Goal: Task Accomplishment & Management: Manage account settings

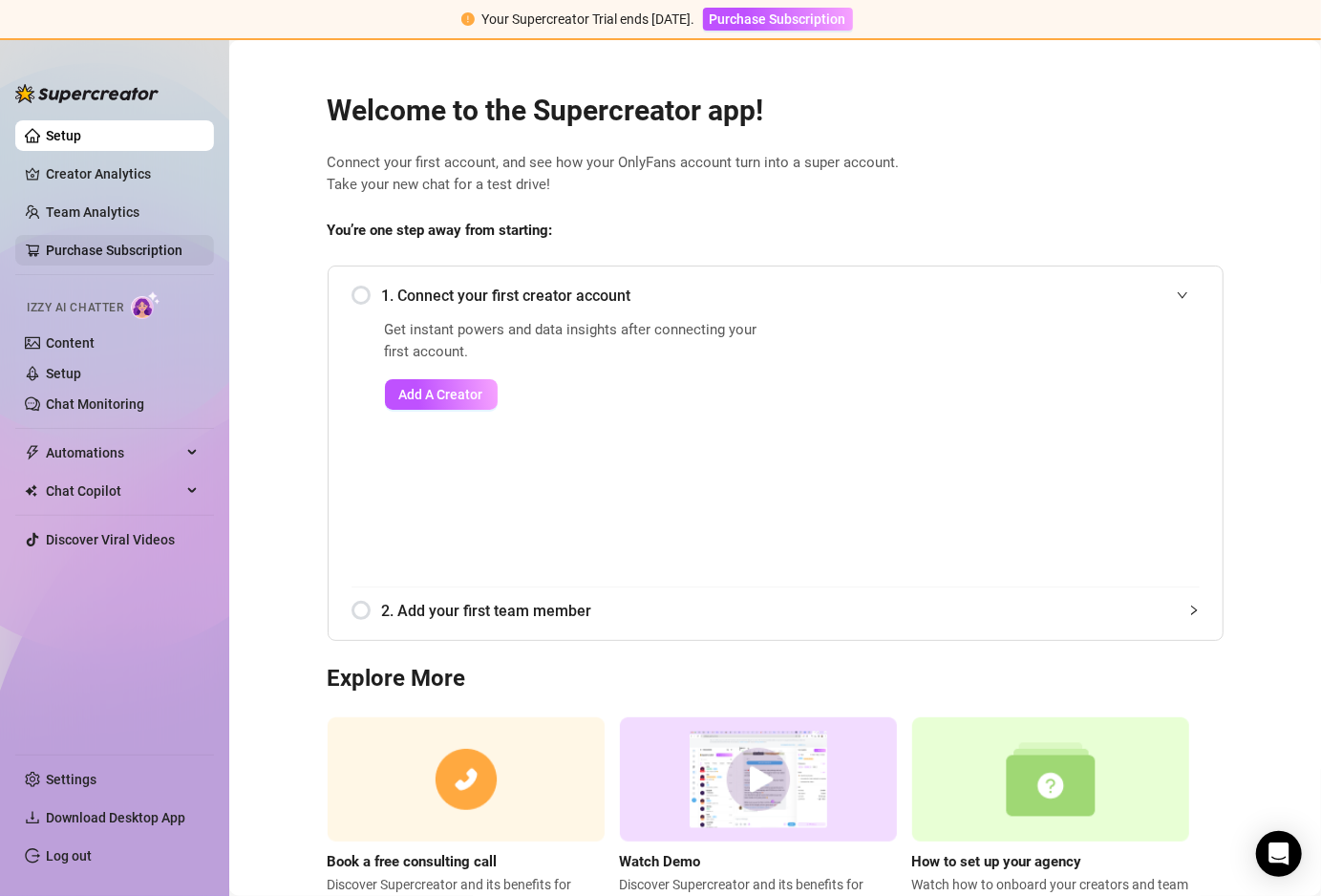
click at [140, 254] on link "Purchase Subscription" at bounding box center [114, 249] width 137 height 15
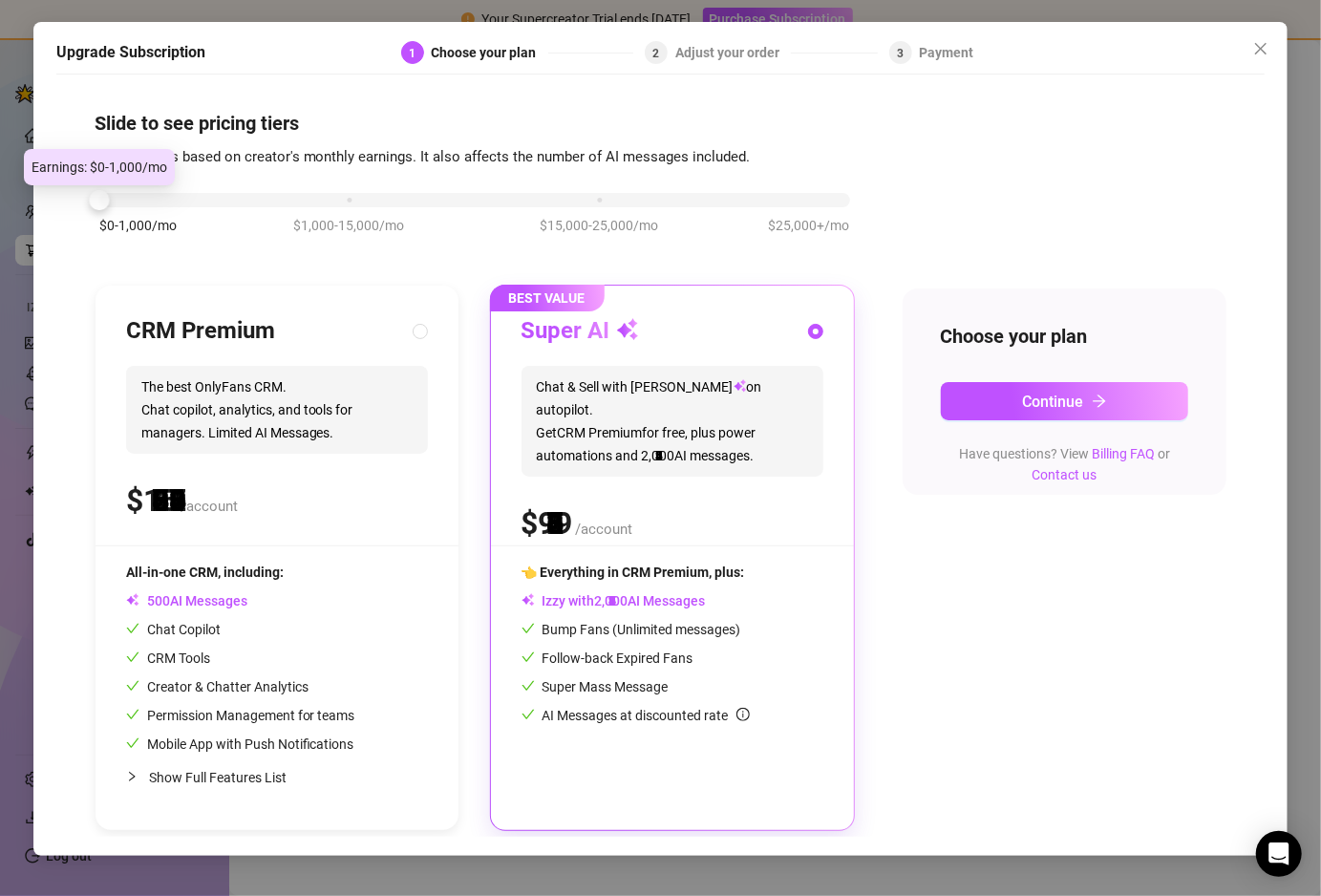
drag, startPoint x: 342, startPoint y: 195, endPoint x: 138, endPoint y: 207, distance: 204.4
click at [138, 207] on div "$0-1,000/mo $1,000-15,000/mo $15,000-25,000/mo $25,000+/mo" at bounding box center [474, 223] width 761 height 108
drag, startPoint x: 99, startPoint y: 195, endPoint x: 42, endPoint y: 200, distance: 57.2
click at [42, 200] on div "Upgrade Subscription 1 Choose your plan 2 Adjust your order 3 Payment Slide to …" at bounding box center [660, 439] width 1255 height 834
click at [1266, 44] on icon "close" at bounding box center [1261, 49] width 12 height 12
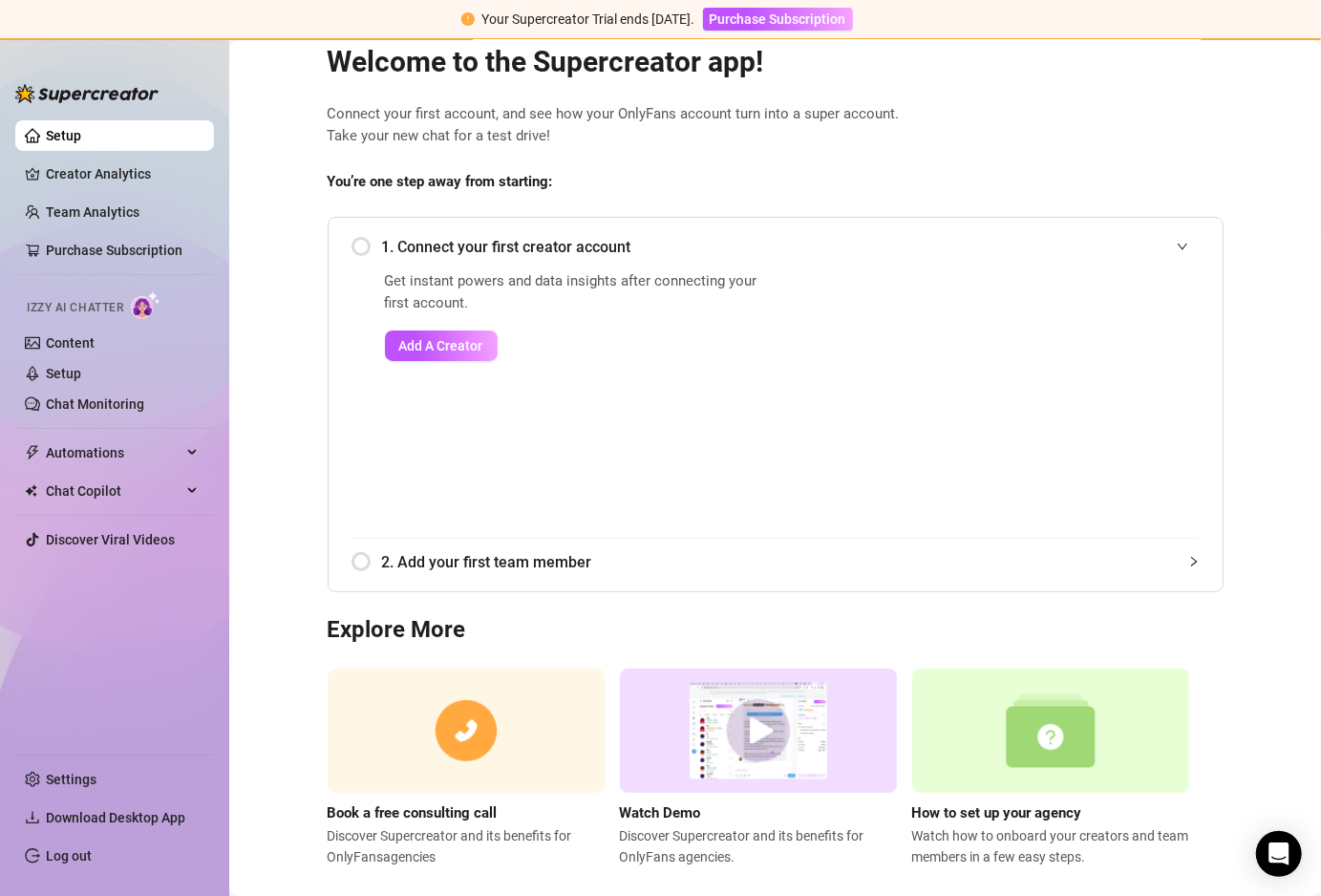
scroll to position [76, 0]
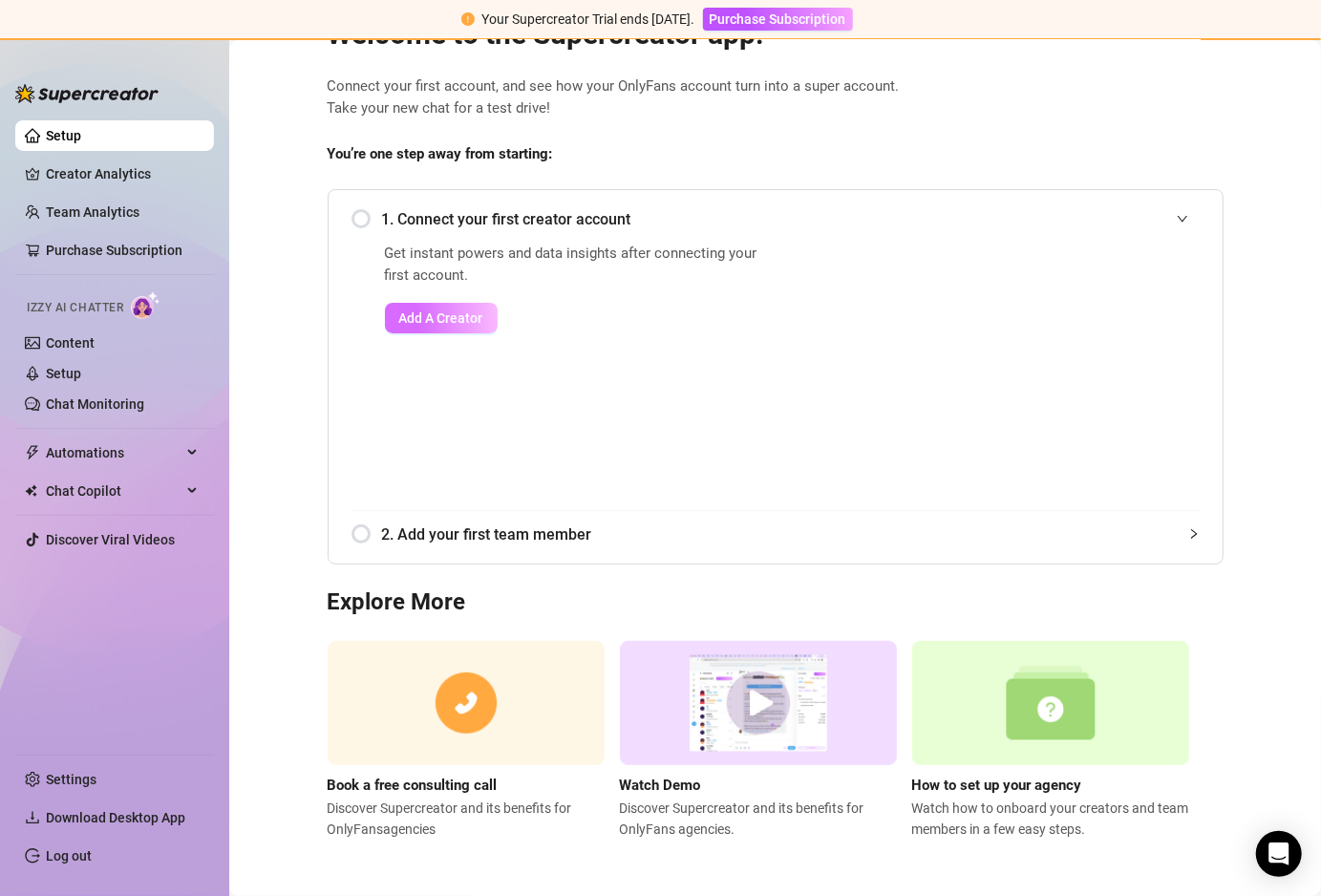
click at [436, 324] on span "Add A Creator" at bounding box center [441, 317] width 84 height 15
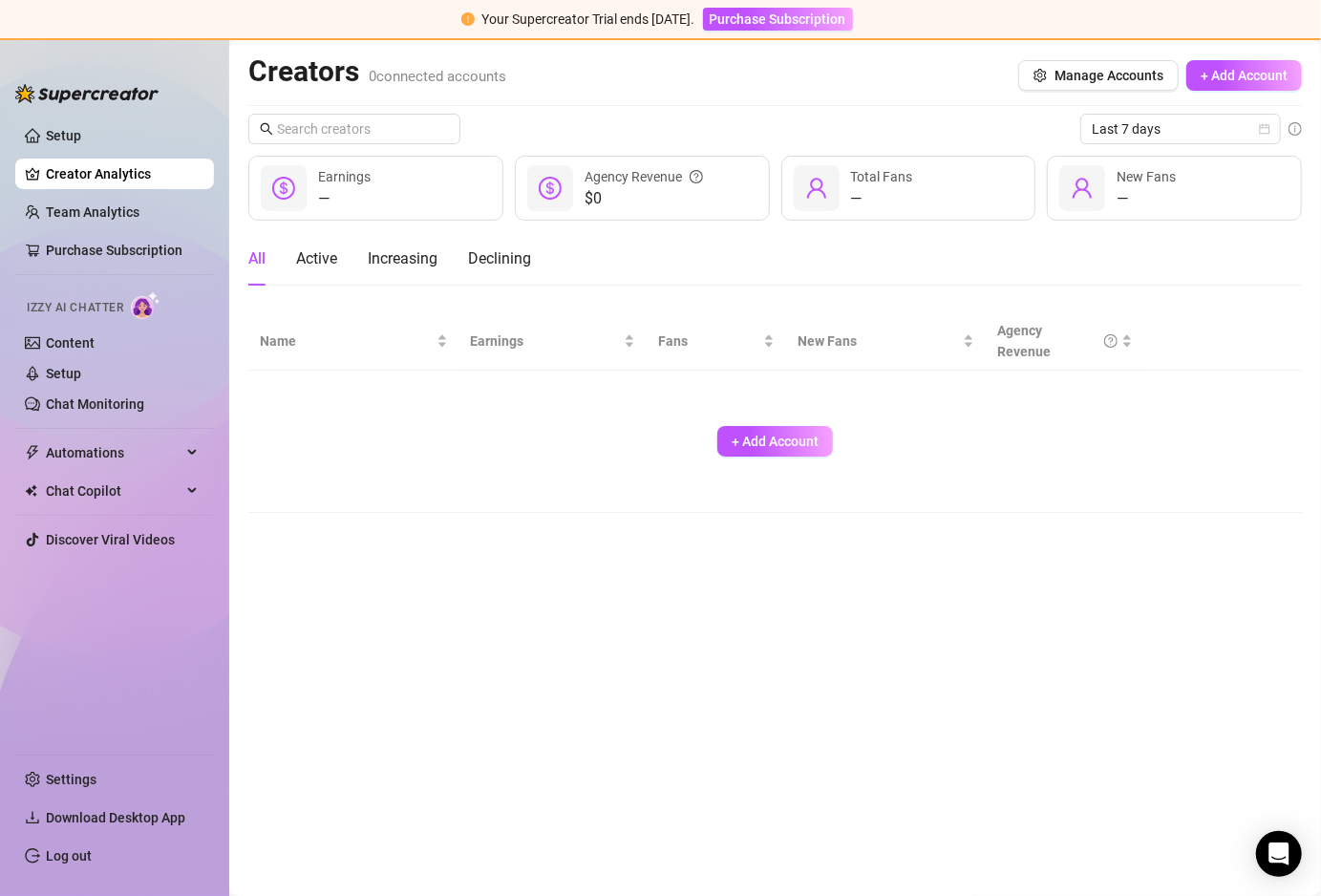
click at [771, 465] on div "+ Add Account" at bounding box center [774, 441] width 1031 height 126
click at [769, 442] on span "+ Add Account" at bounding box center [775, 441] width 87 height 15
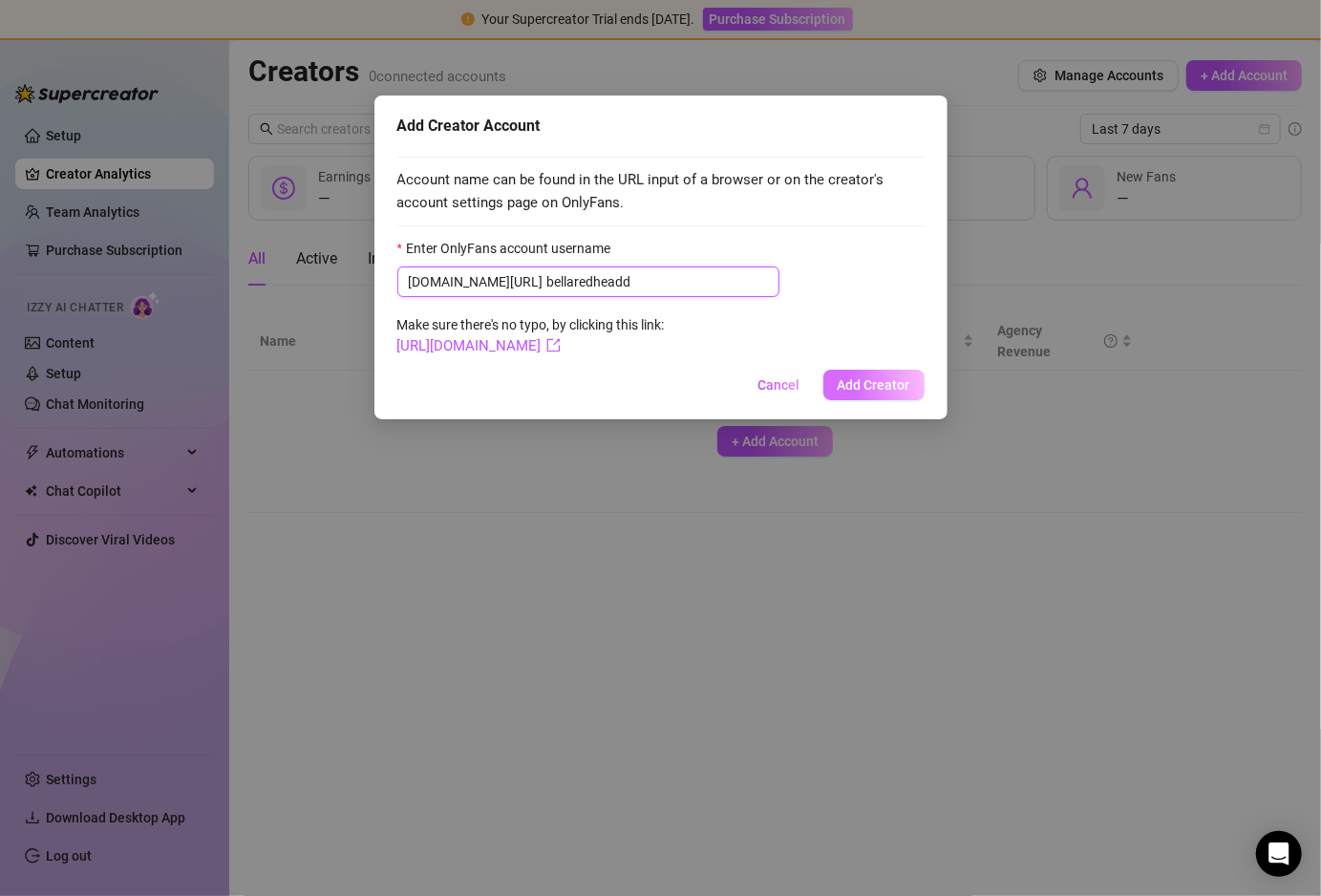
type input "bellaredheadd"
click at [852, 375] on button "Add Creator" at bounding box center [873, 384] width 101 height 31
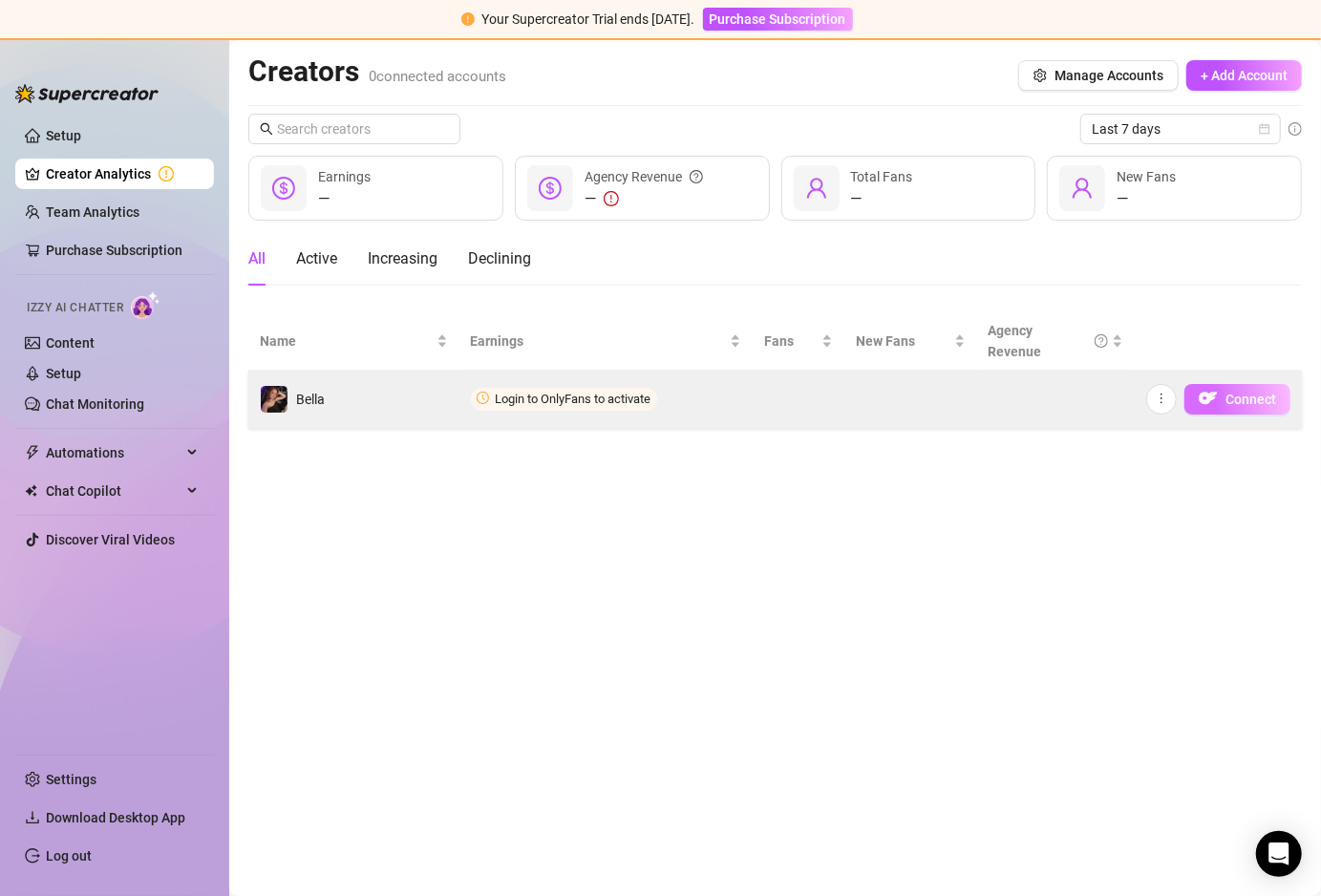
click at [1251, 387] on button "Connect" at bounding box center [1237, 399] width 106 height 31
click at [1169, 389] on button "button" at bounding box center [1161, 399] width 31 height 31
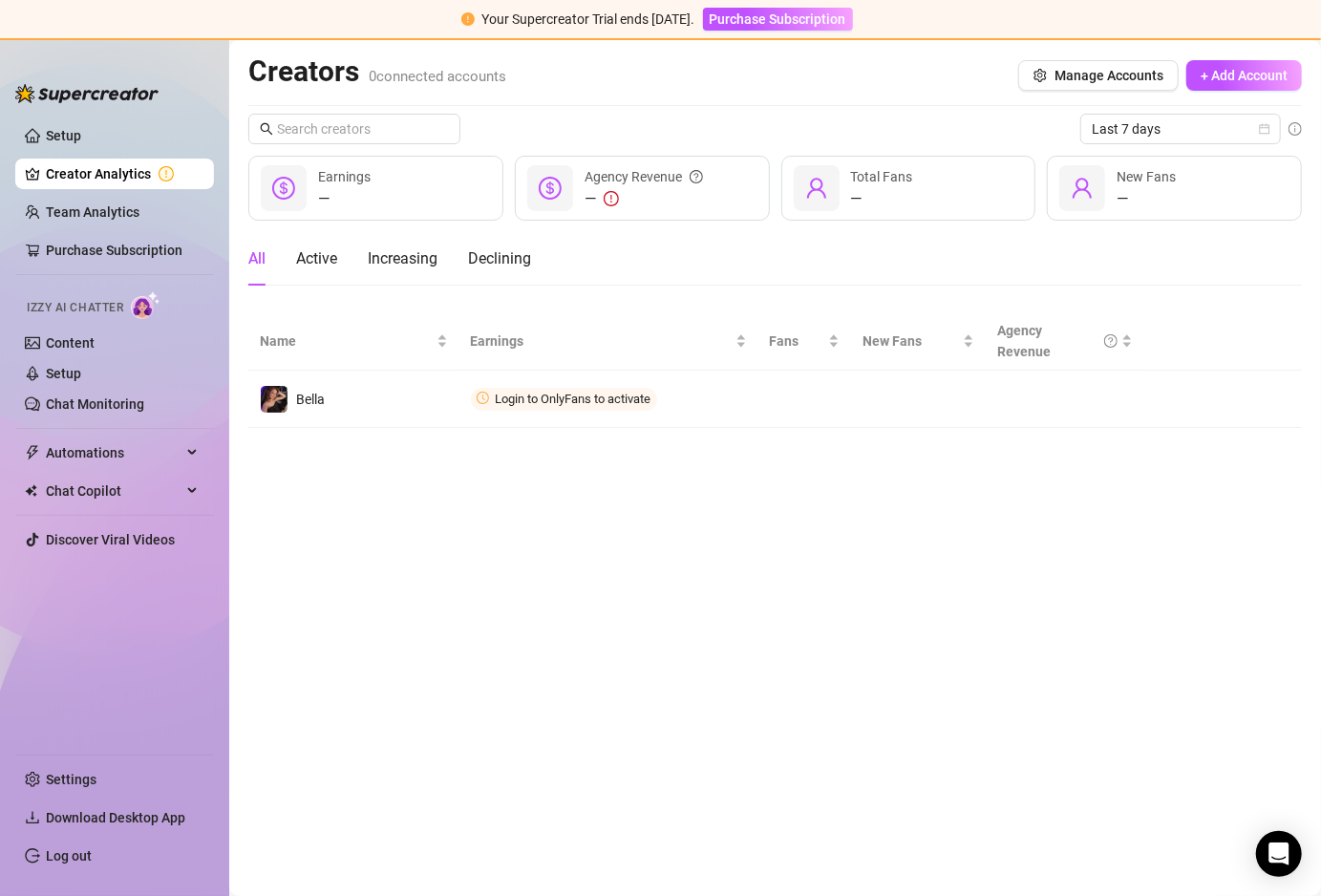
click at [813, 453] on main "Creators 0 connected accounts Manage Accounts + Add Account Last 7 days — Earni…" at bounding box center [774, 468] width 1091 height 855
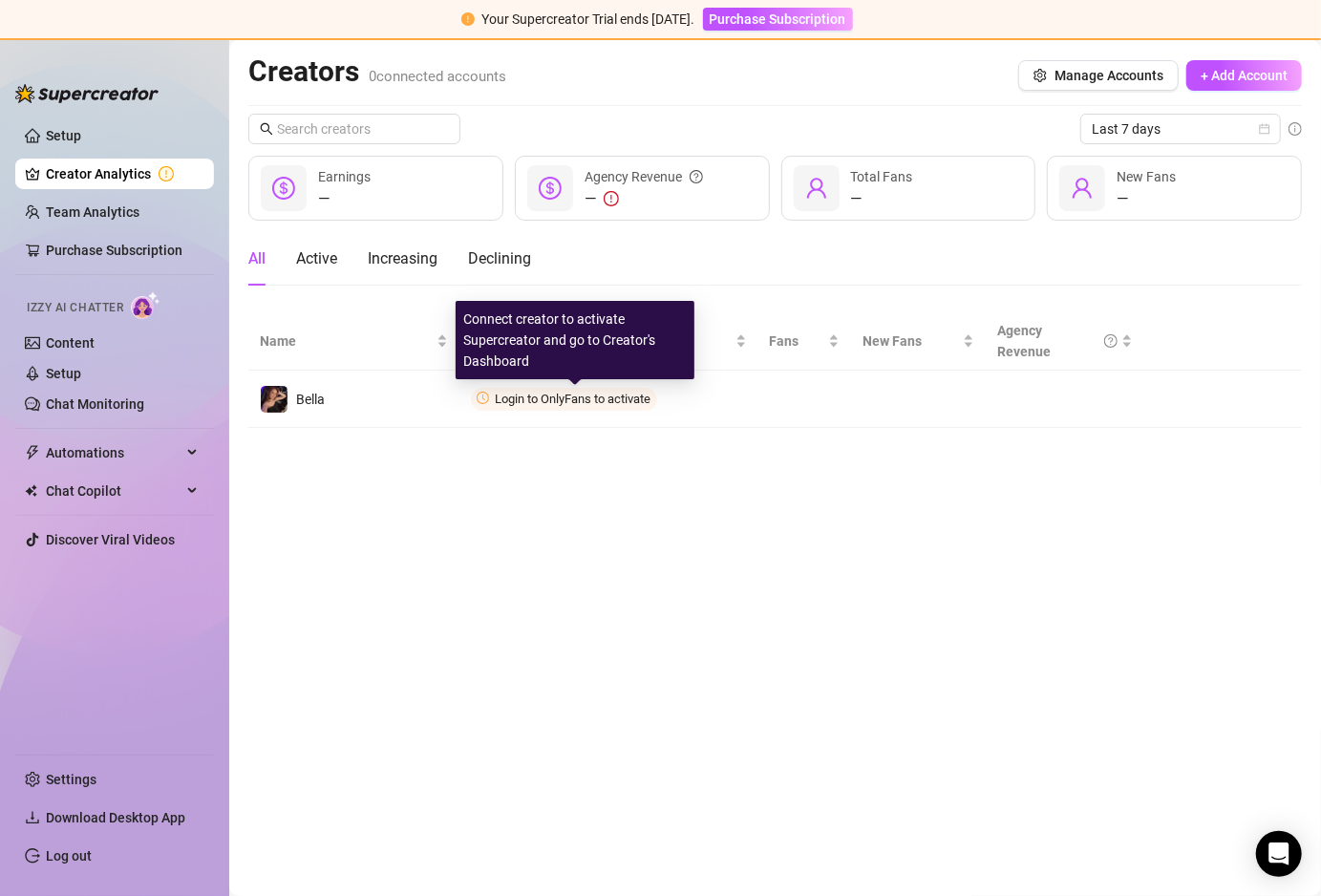
drag, startPoint x: 545, startPoint y: 398, endPoint x: 335, endPoint y: 457, distance: 218.1
click at [335, 457] on main "Creators 0 connected accounts Manage Accounts + Add Account Last 7 days — Earni…" at bounding box center [774, 468] width 1091 height 855
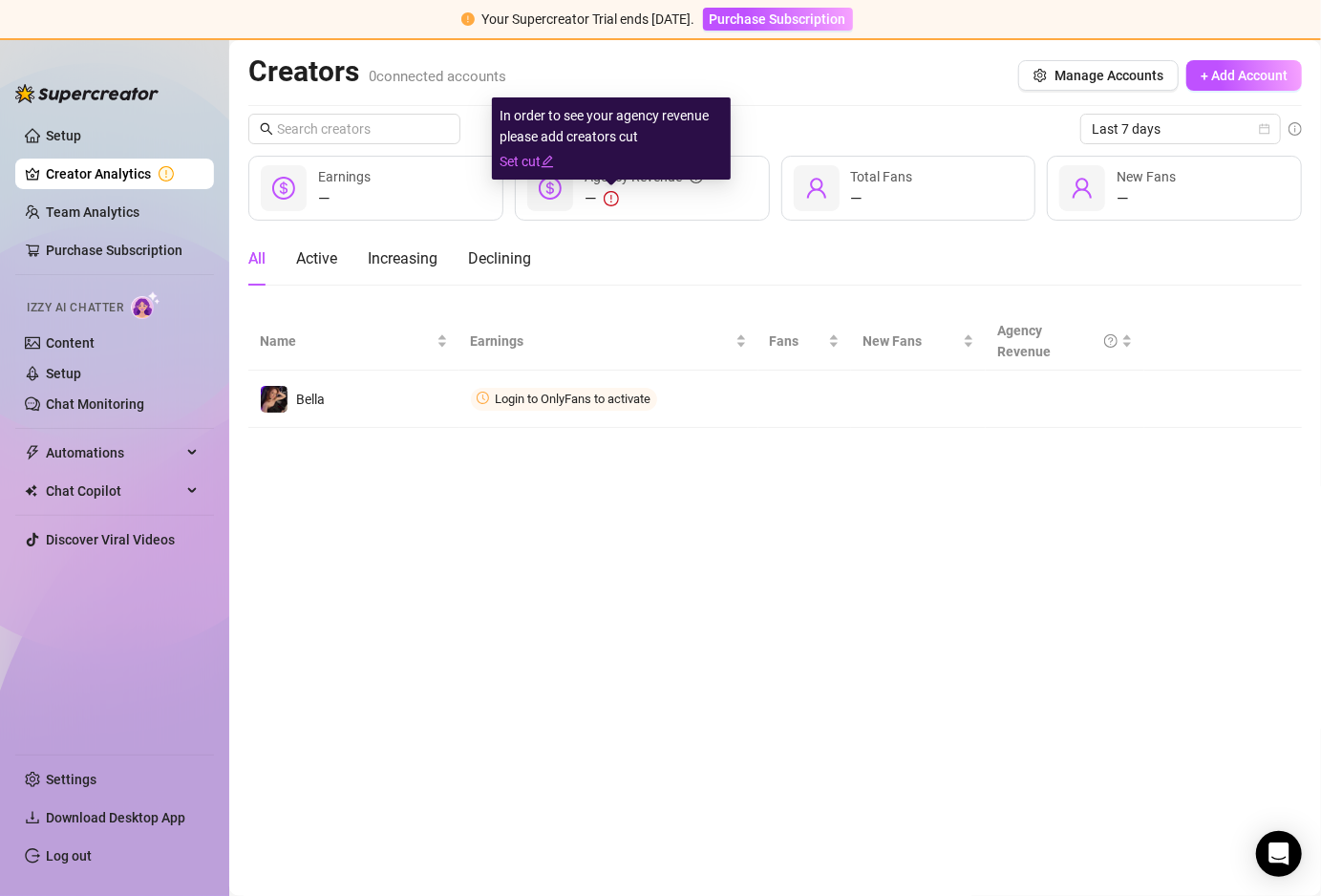
click at [611, 195] on icon "exclamation-circle" at bounding box center [611, 199] width 2 height 8
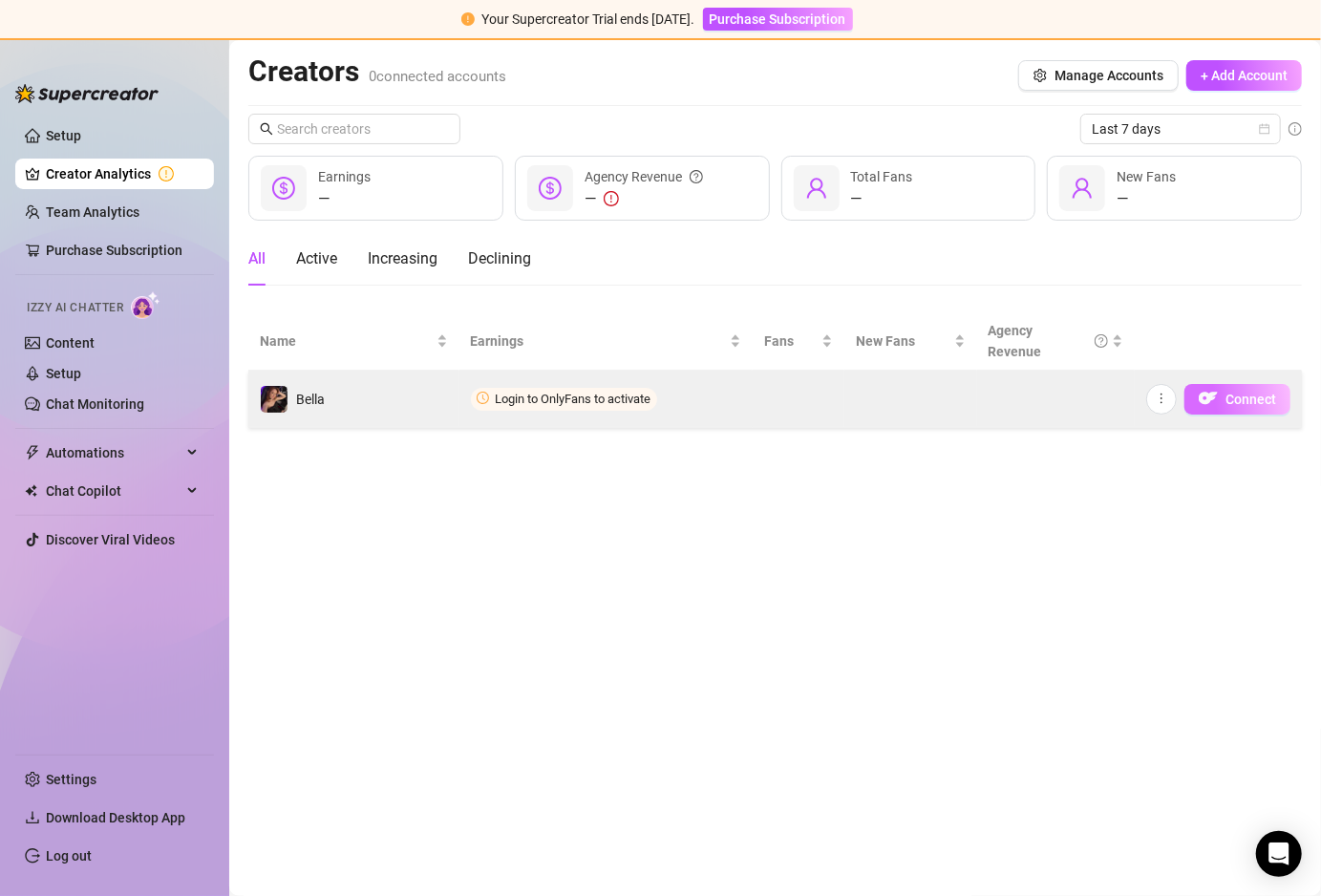
click at [1245, 405] on span "Connect" at bounding box center [1250, 398] width 51 height 15
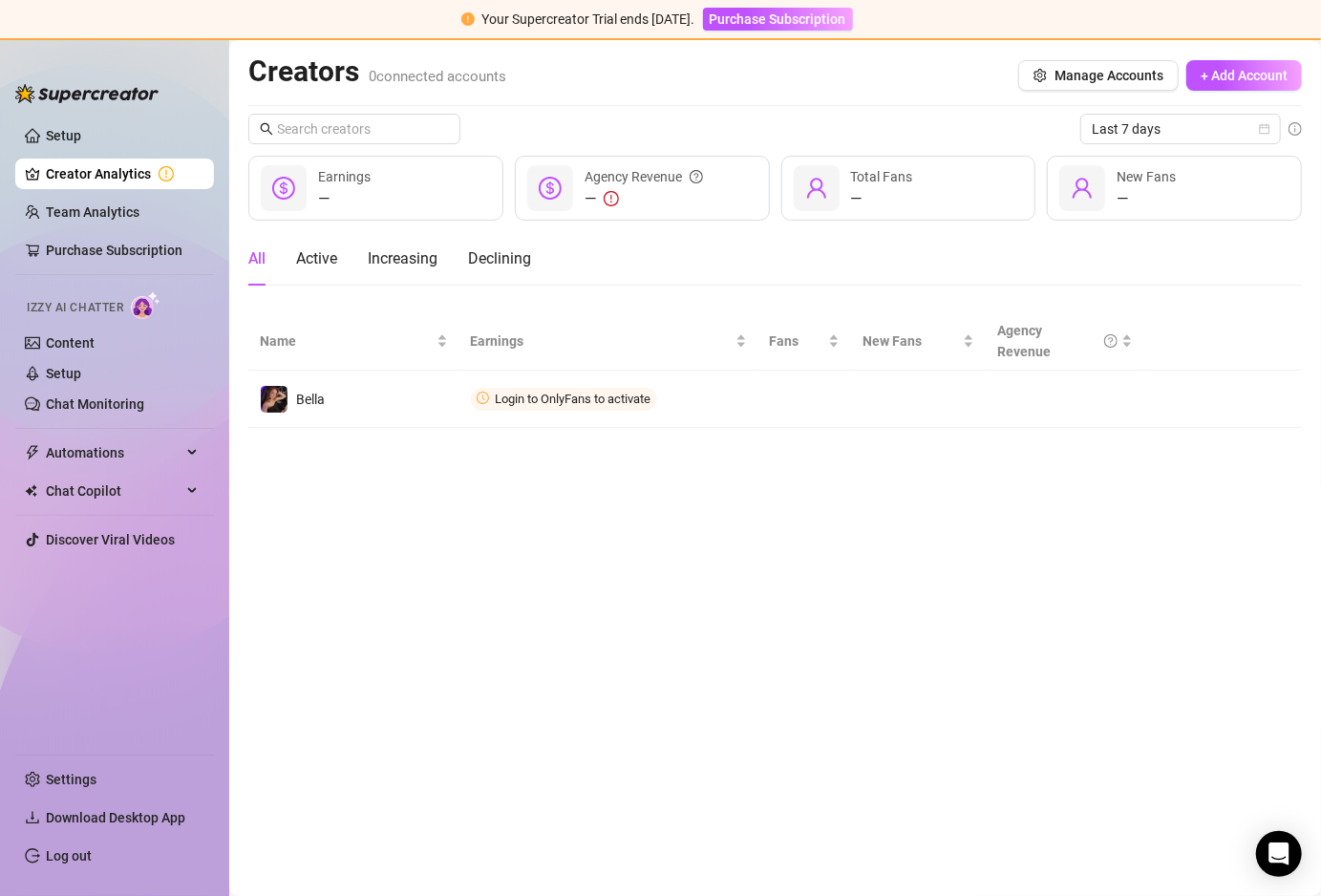
click at [835, 778] on main "Creators 0 connected accounts Manage Accounts + Add Account Last 7 days — Earni…" at bounding box center [774, 468] width 1091 height 855
click at [187, 801] on ul "Settings Download Desktop App Log out" at bounding box center [114, 812] width 199 height 133
click at [96, 777] on link "Settings" at bounding box center [70, 778] width 51 height 15
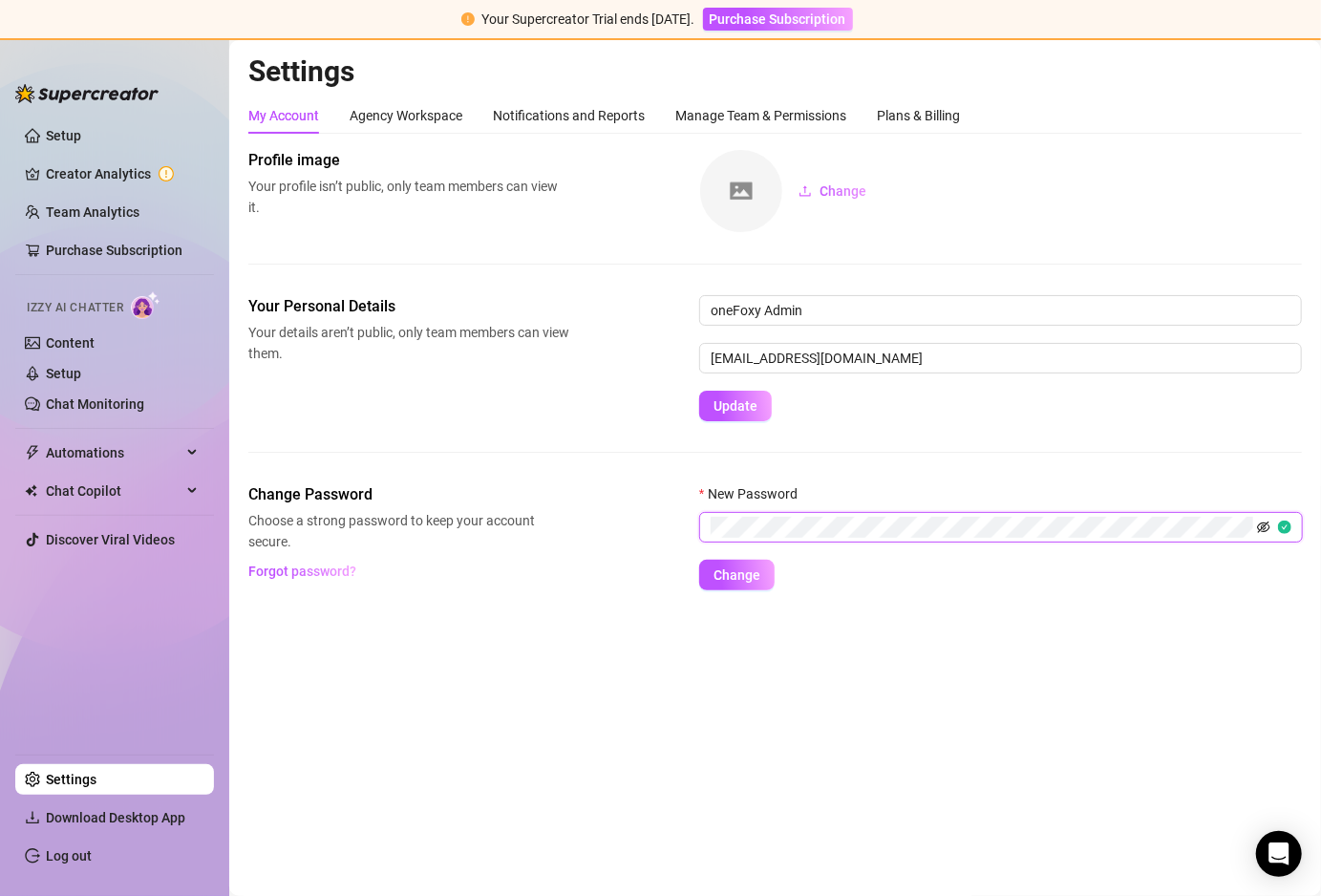
click at [1263, 529] on icon "eye-invisible" at bounding box center [1264, 528] width 14 height 14
click at [729, 577] on span "Change" at bounding box center [736, 574] width 47 height 15
click at [401, 127] on div "Agency Workspace" at bounding box center [406, 115] width 113 height 37
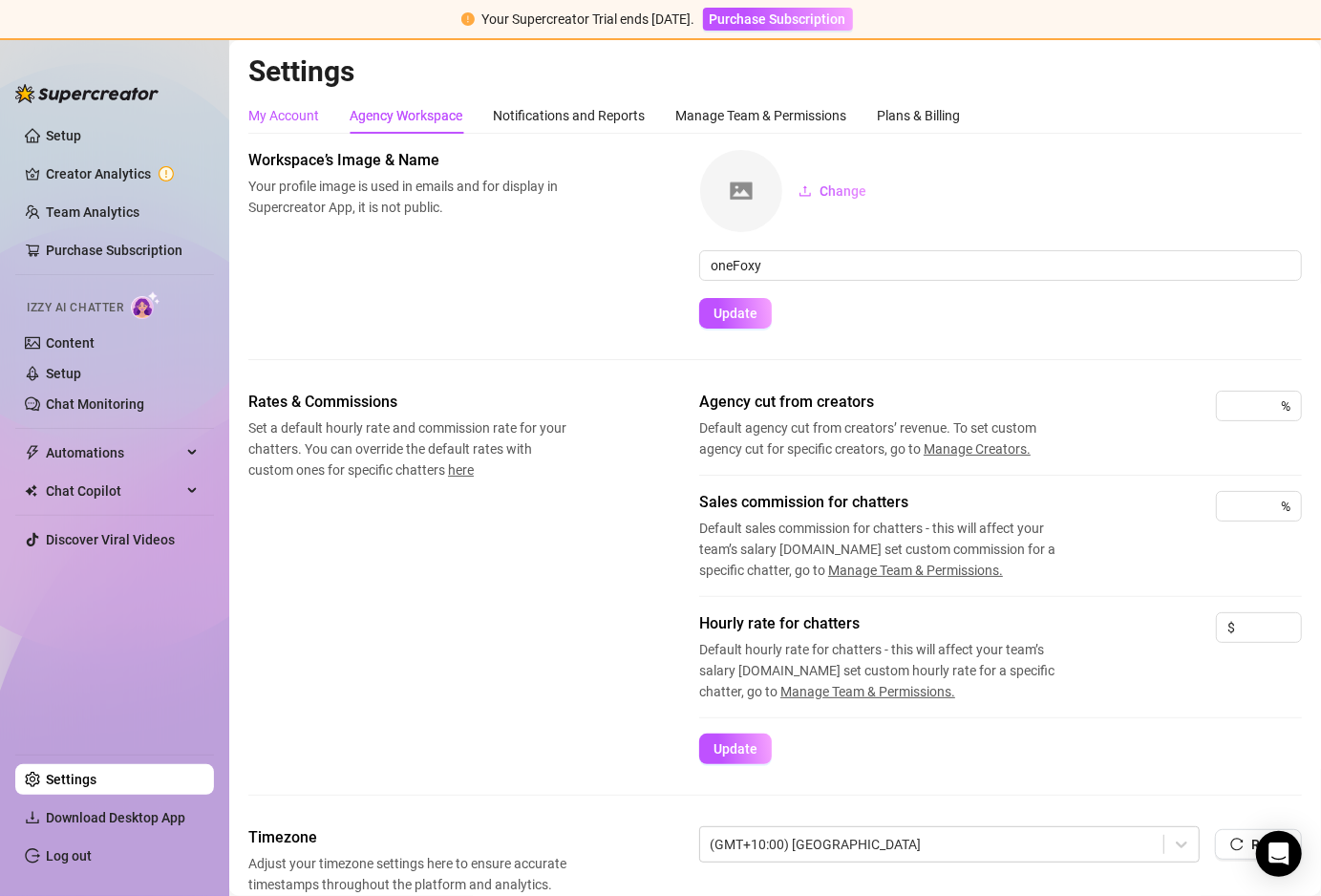
click at [288, 105] on div "My Account" at bounding box center [283, 115] width 70 height 21
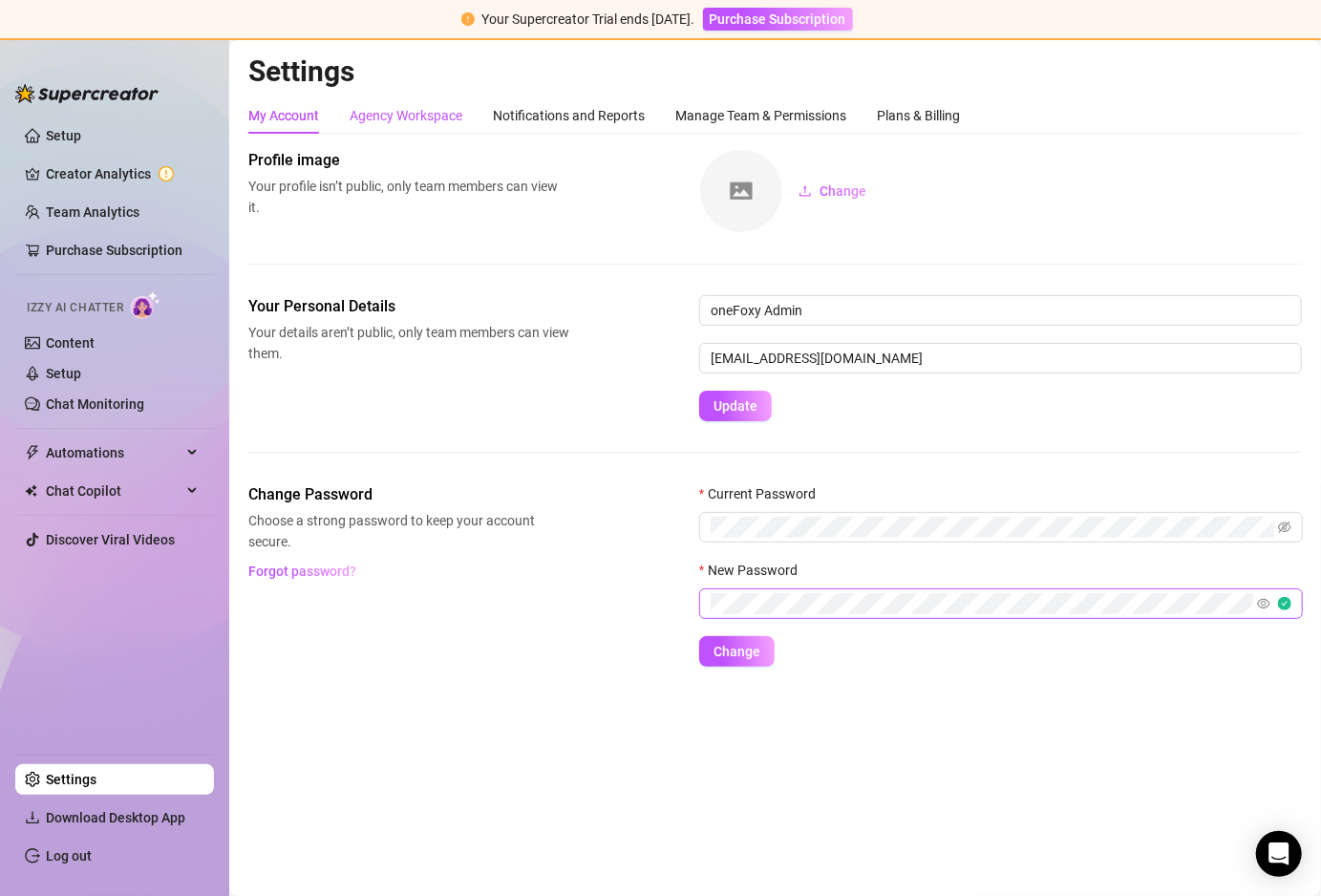
click at [399, 120] on div "Agency Workspace" at bounding box center [406, 115] width 113 height 21
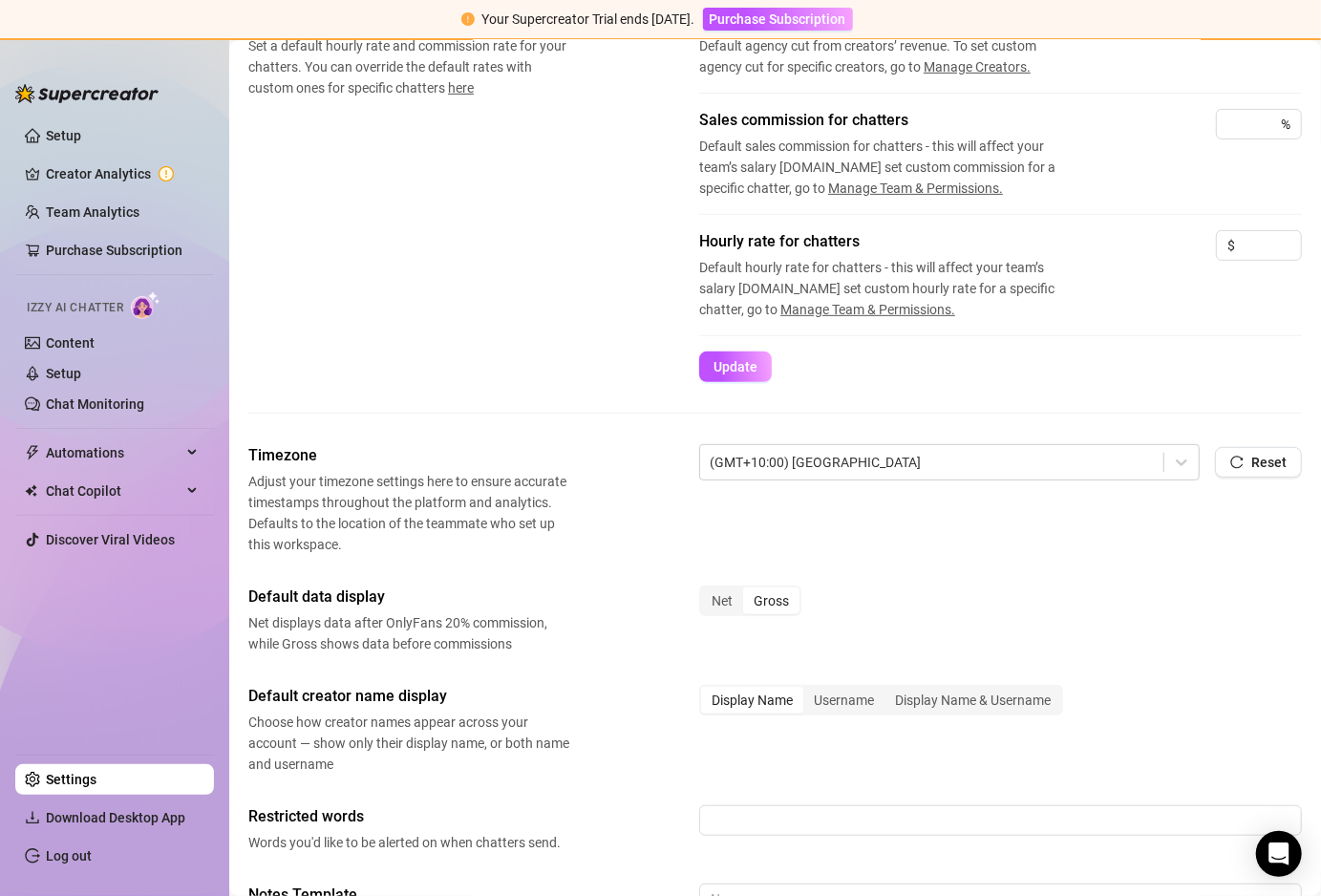
scroll to position [678, 0]
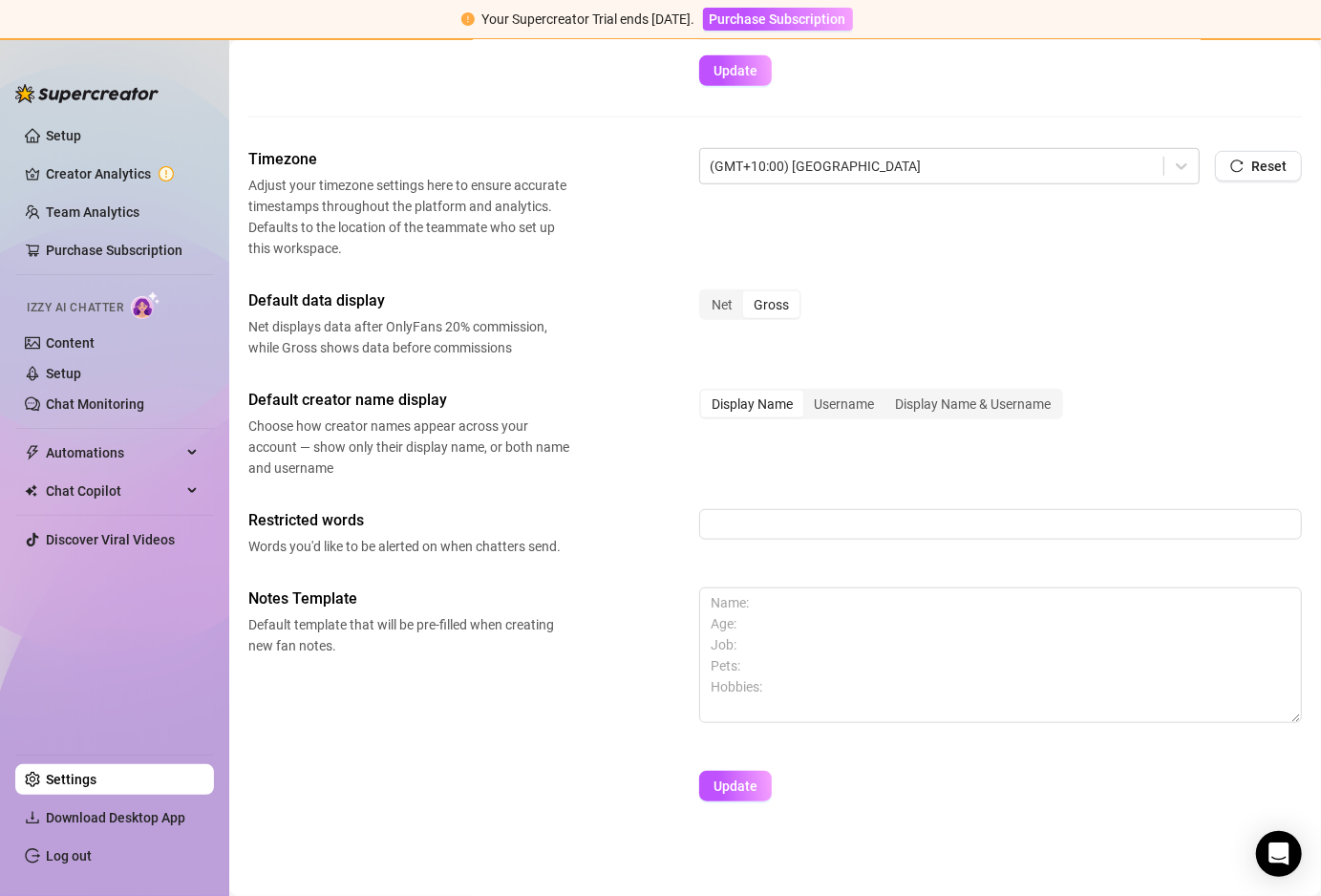
drag, startPoint x: 640, startPoint y: 485, endPoint x: 592, endPoint y: 463, distance: 52.8
click at [592, 463] on div "Default creator name display Choose how creator names appear across your accoun…" at bounding box center [775, 433] width 1054 height 90
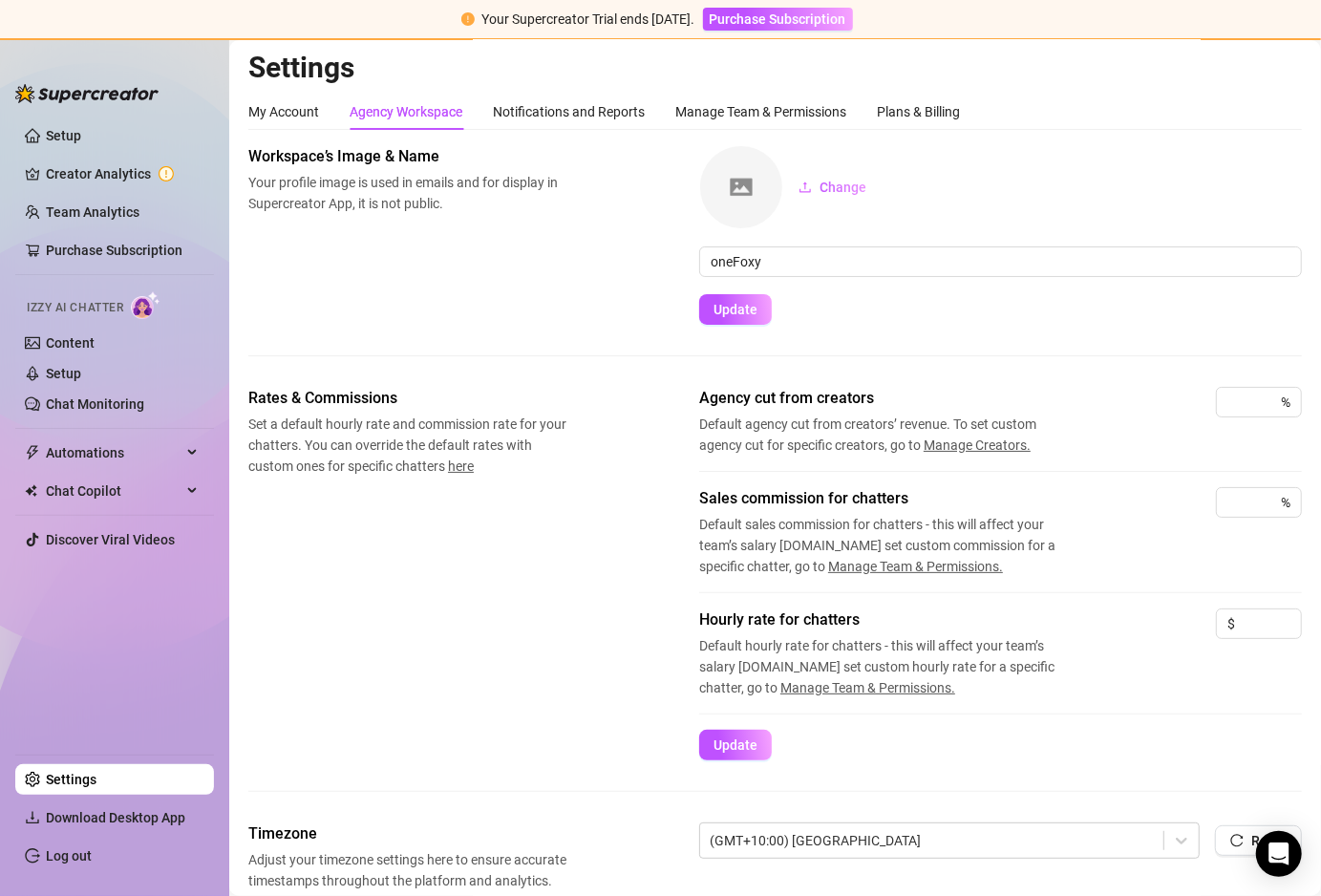
scroll to position [0, 0]
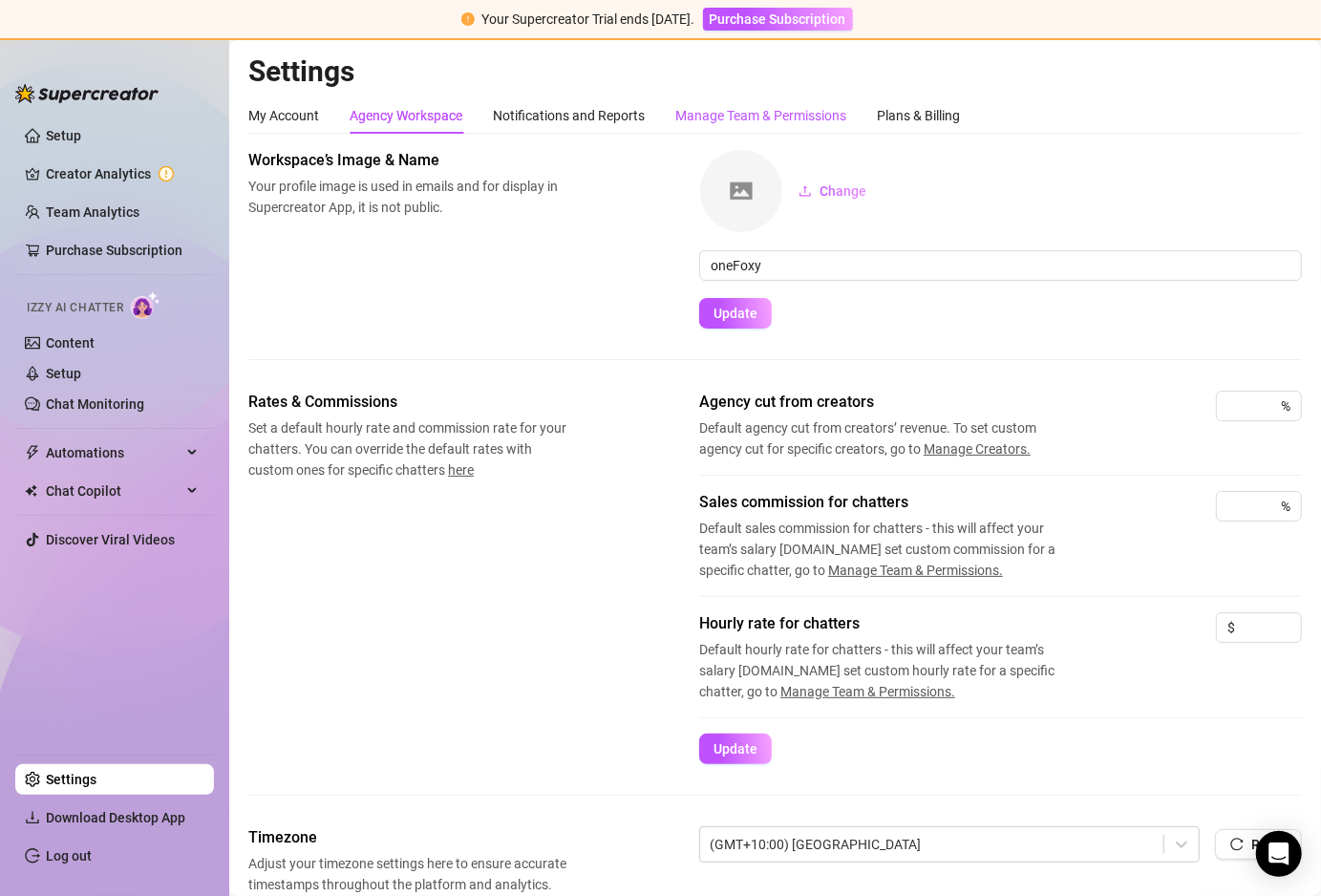
click at [737, 120] on div "Manage Team & Permissions" at bounding box center [761, 115] width 171 height 21
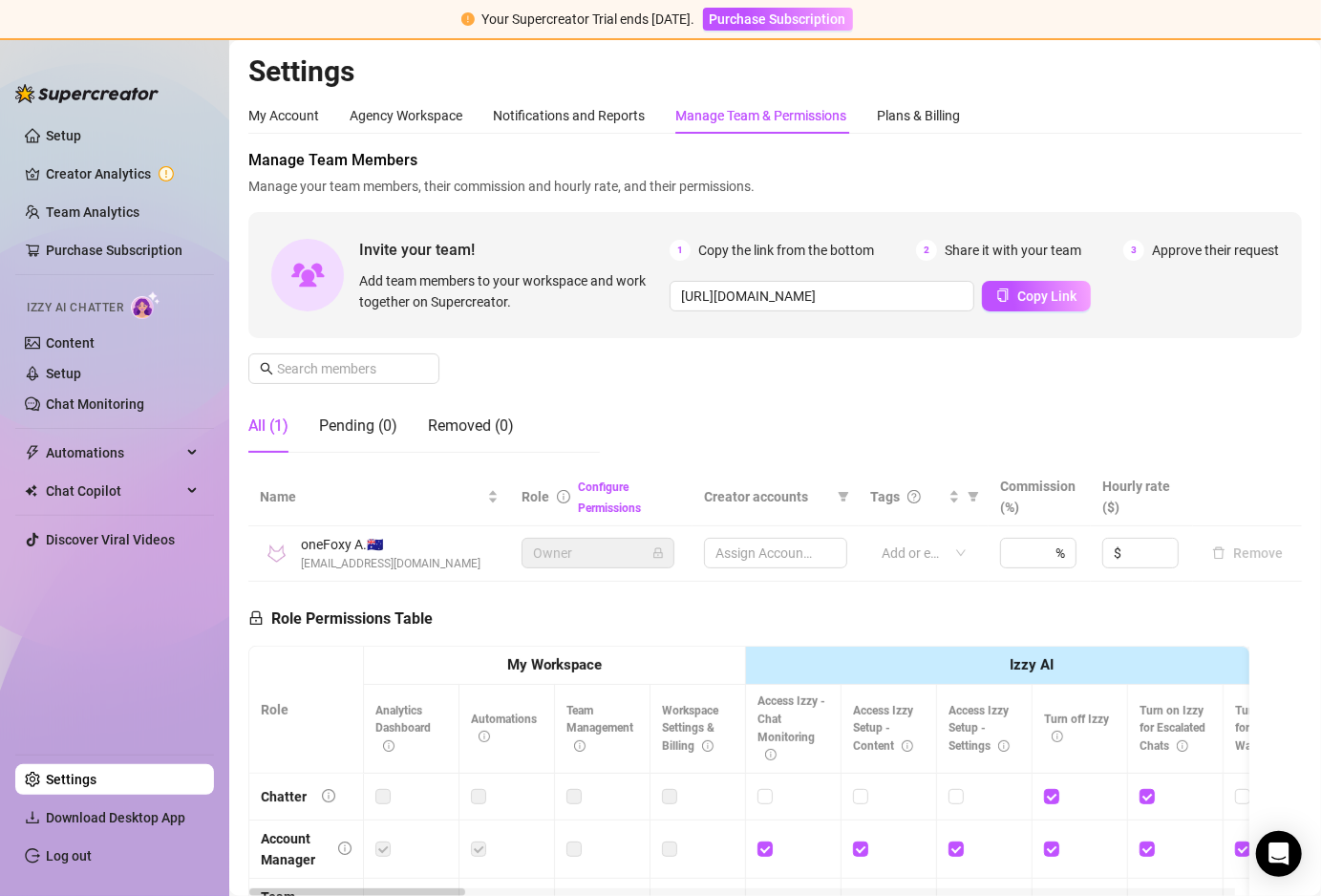
click at [1244, 249] on span "Approve their request" at bounding box center [1215, 249] width 127 height 21
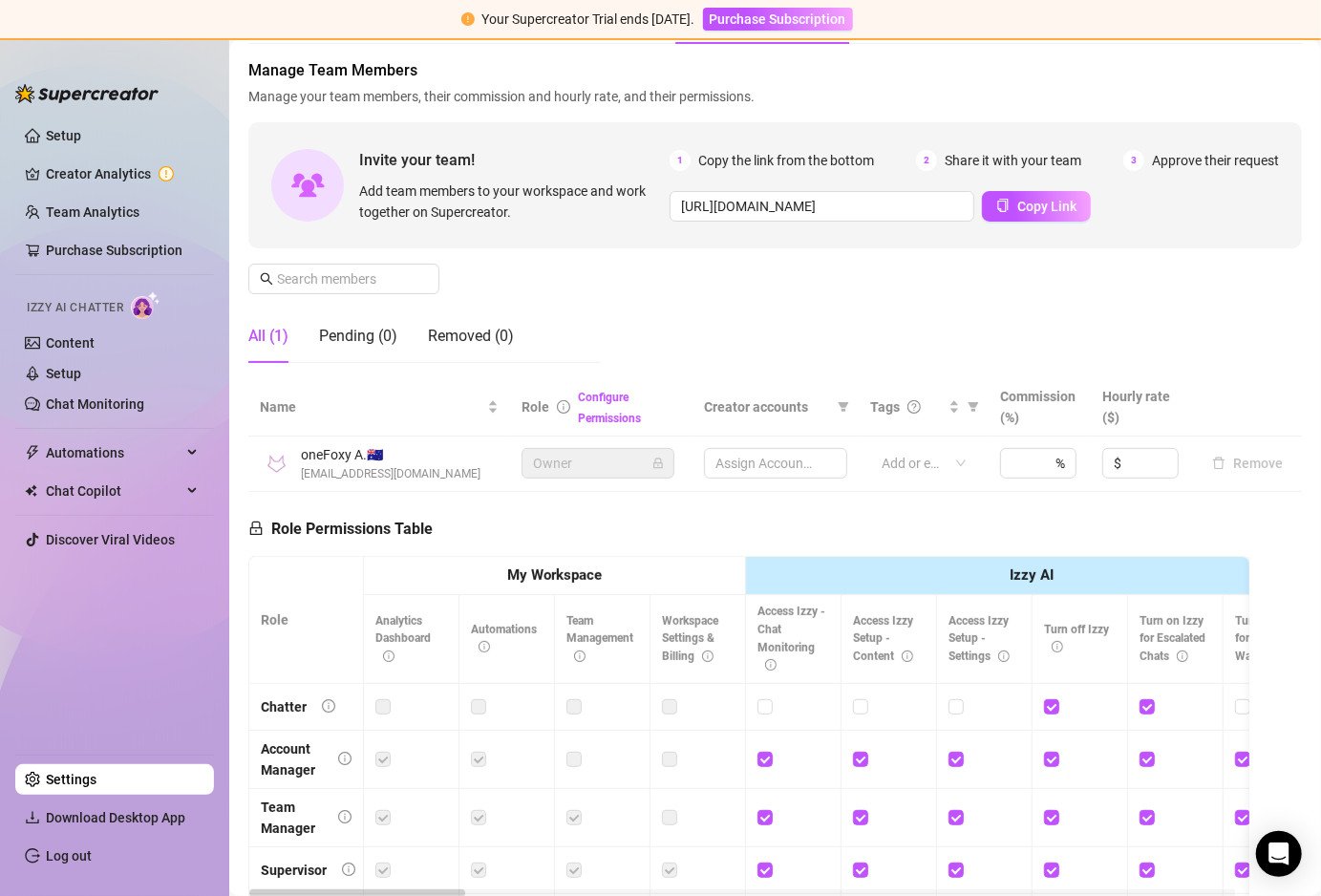
scroll to position [191, 0]
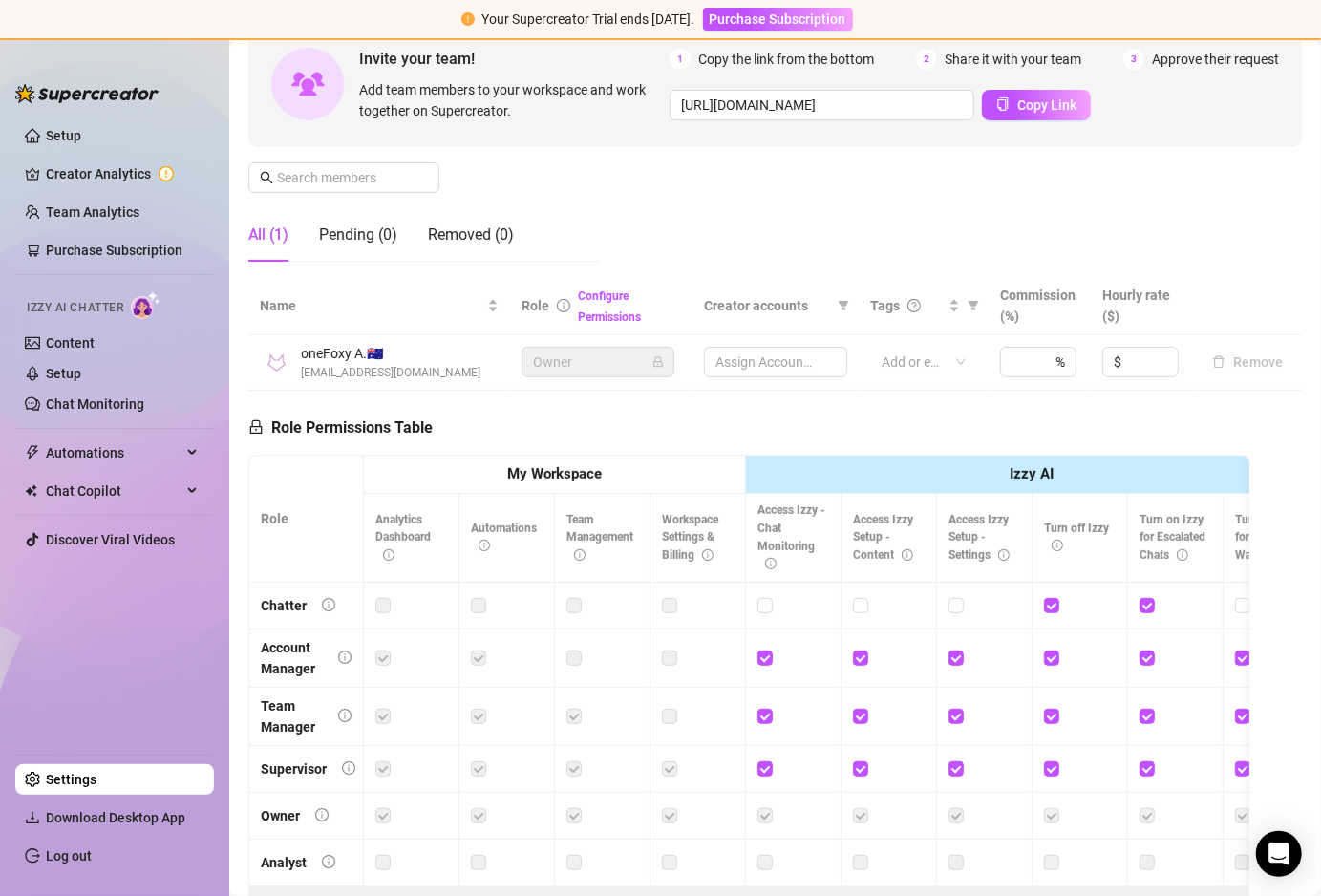
click at [616, 482] on th "My Workspace" at bounding box center [555, 475] width 382 height 40
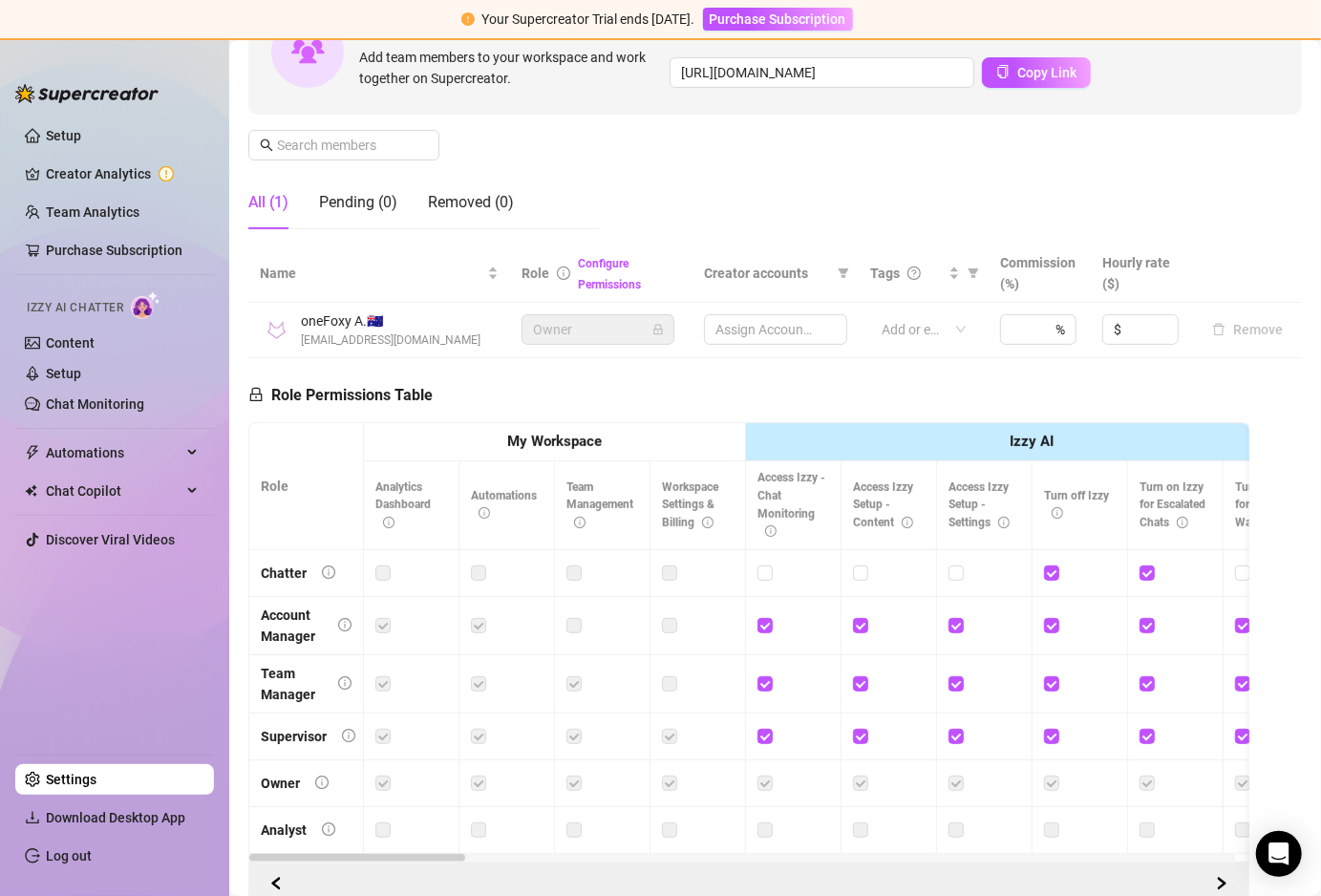
scroll to position [0, 0]
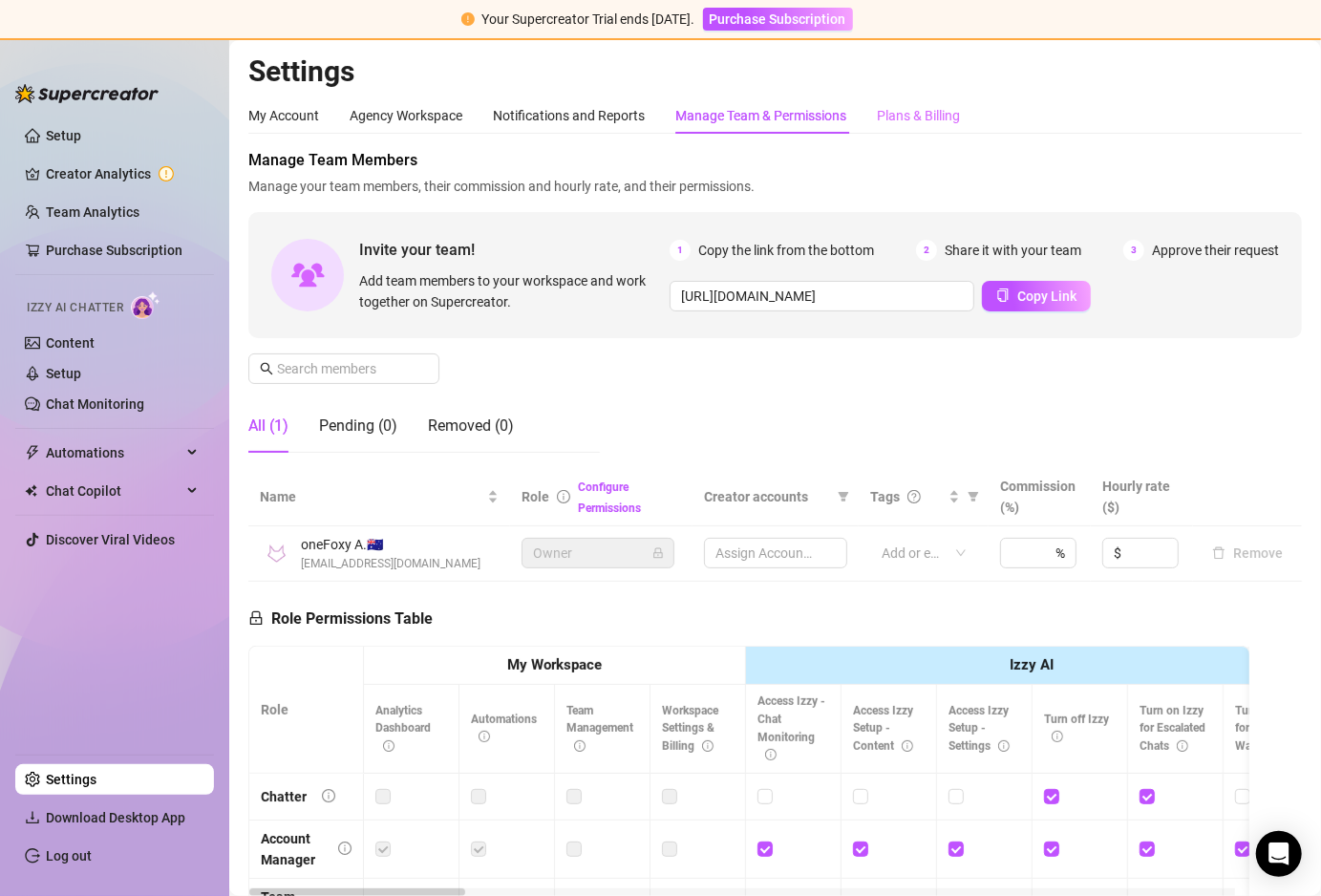
click at [942, 133] on div "Plans & Billing" at bounding box center [918, 115] width 83 height 37
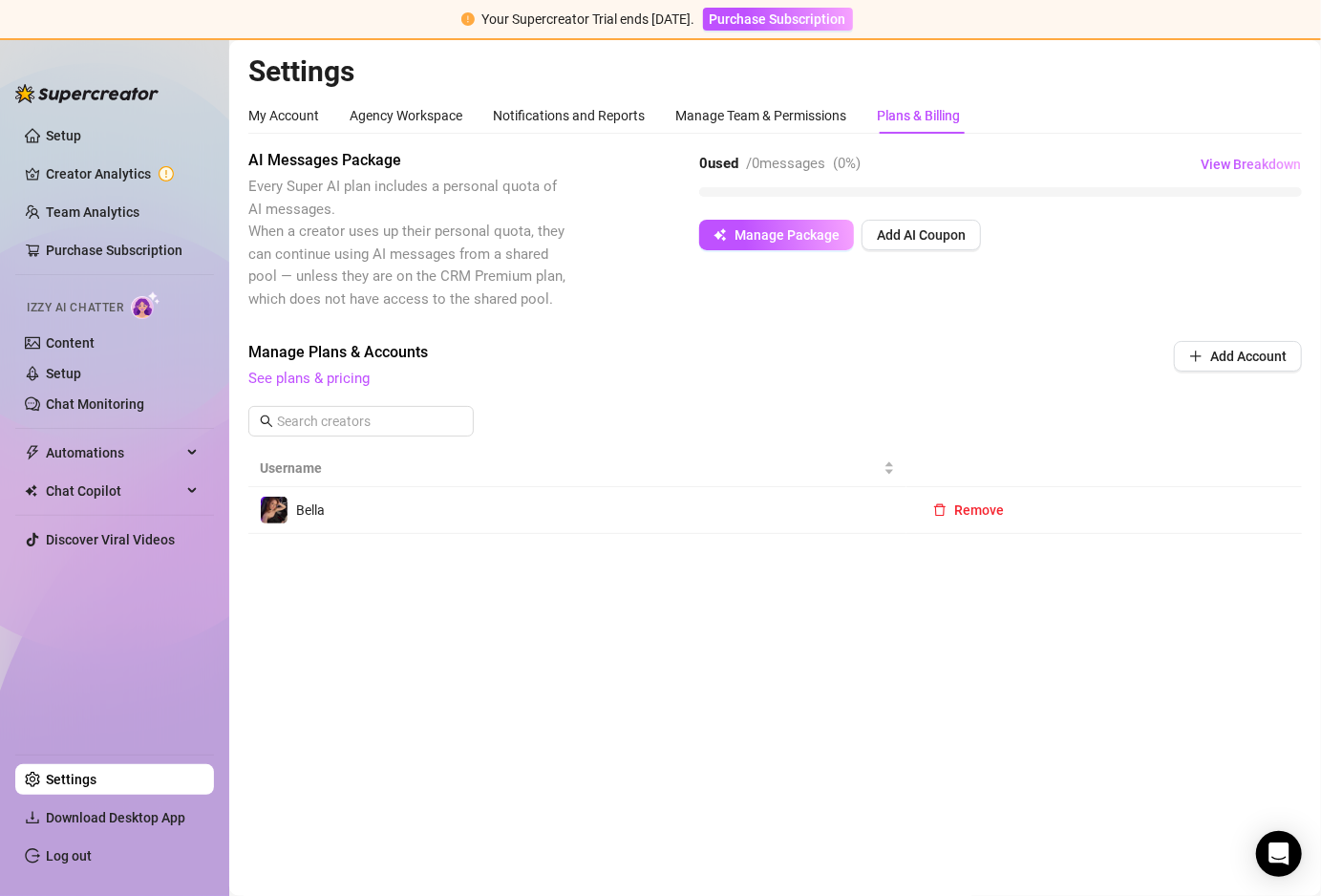
click at [316, 495] on div "Bella" at bounding box center [292, 509] width 65 height 29
click at [273, 502] on img at bounding box center [273, 509] width 27 height 27
click at [270, 116] on div "My Account" at bounding box center [283, 115] width 70 height 21
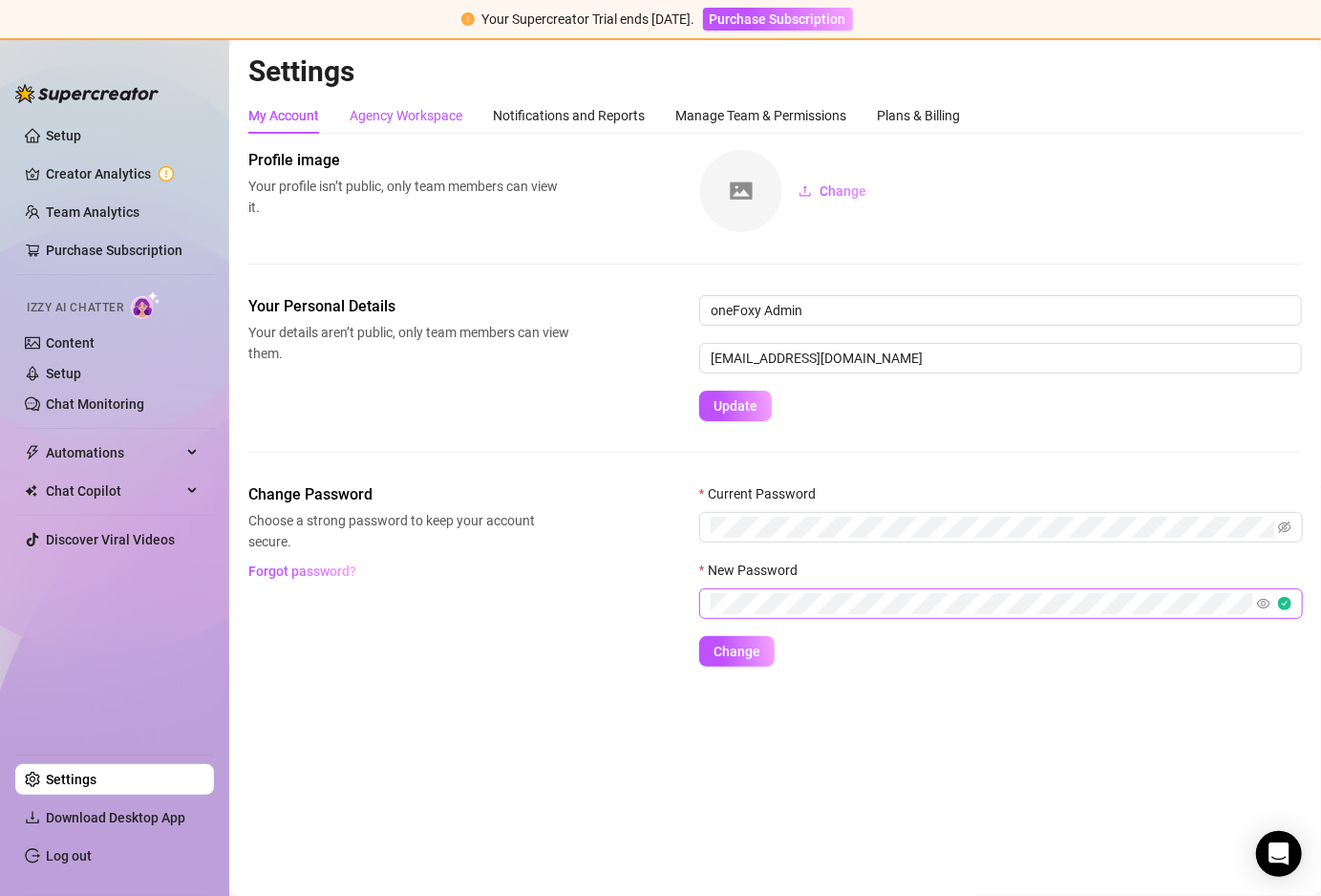
click at [393, 116] on div "Agency Workspace" at bounding box center [406, 115] width 113 height 21
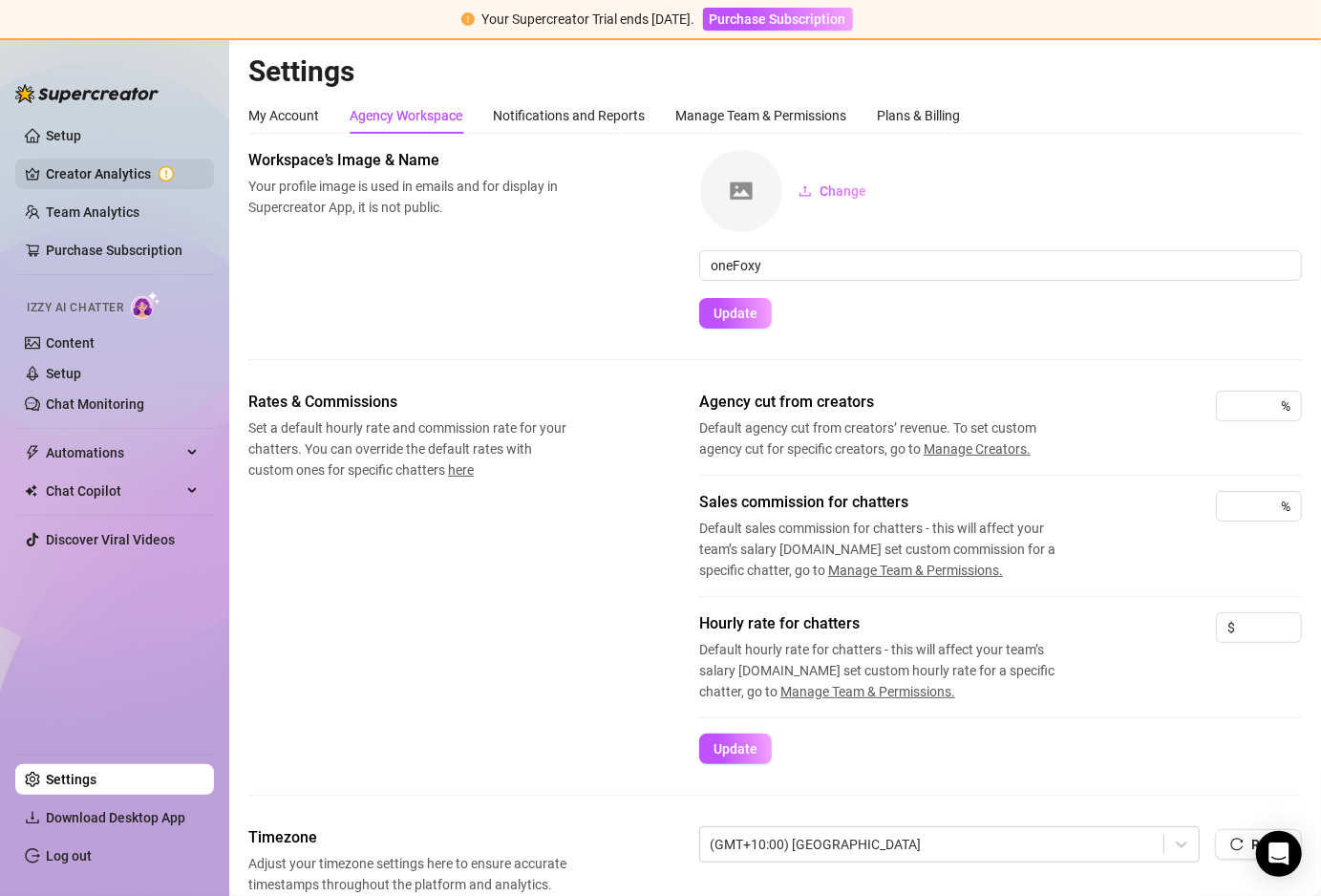
click at [74, 169] on link "Creator Analytics" at bounding box center [122, 173] width 152 height 31
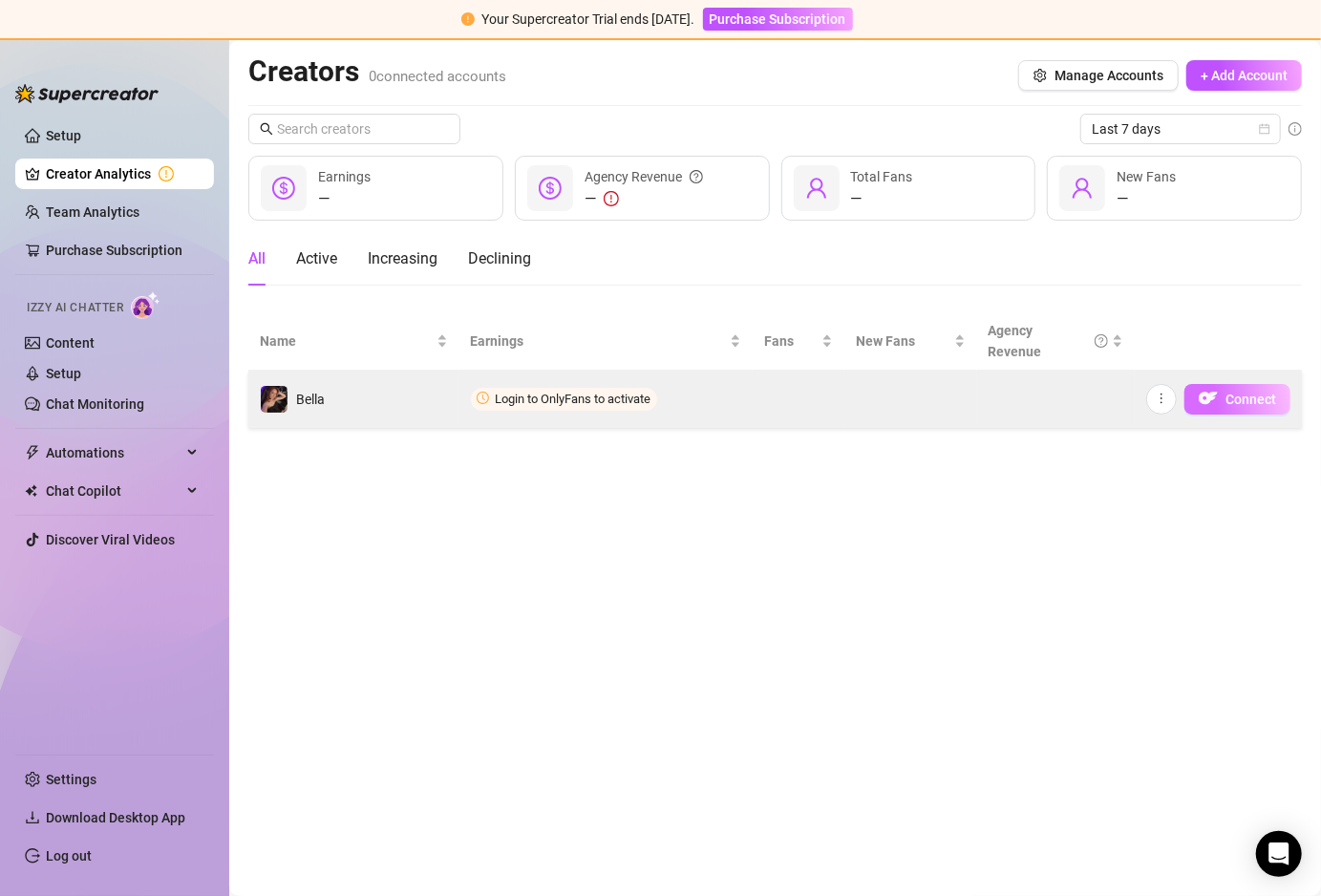
click at [1220, 391] on button "Connect" at bounding box center [1237, 399] width 106 height 31
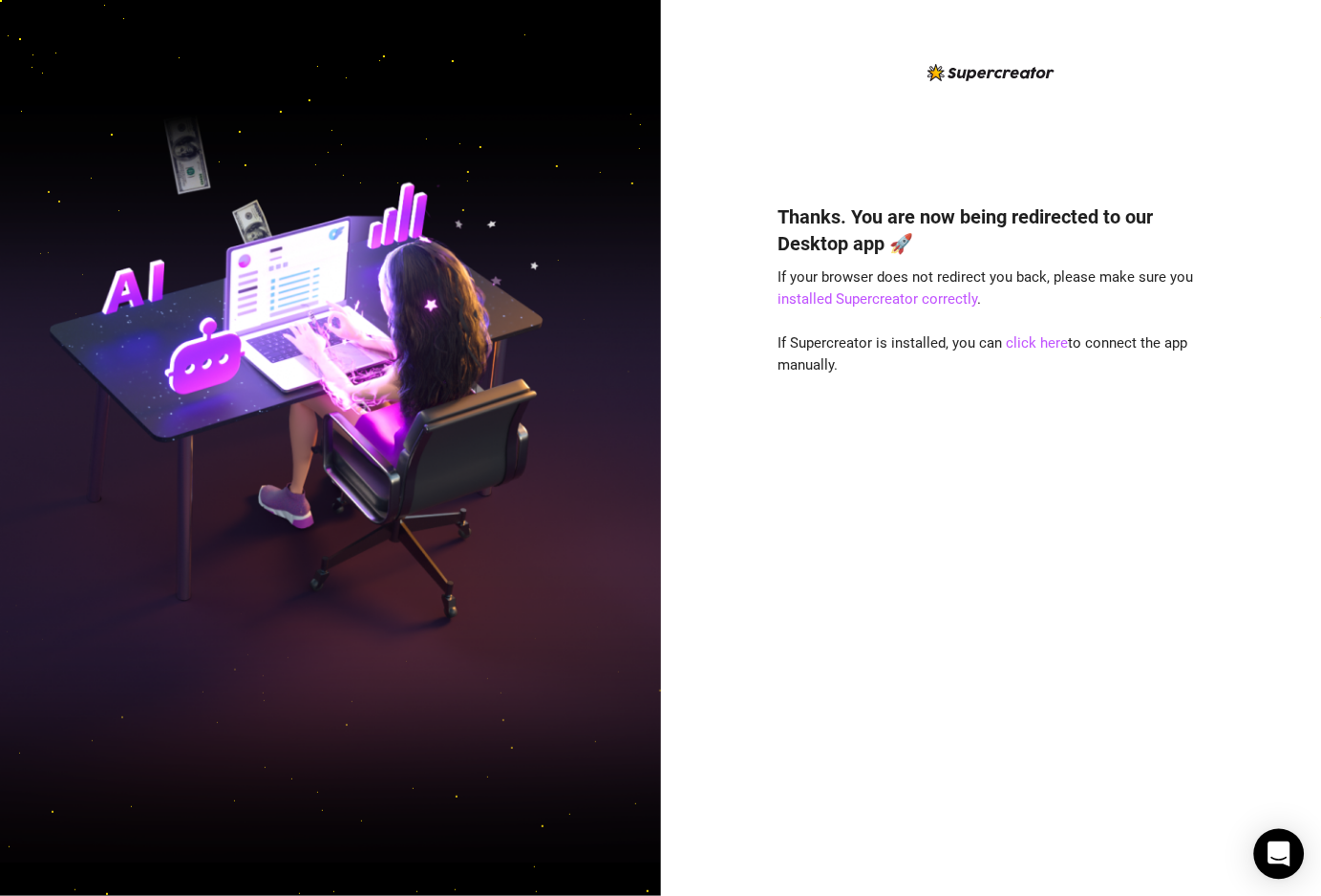
click at [1280, 870] on div "Open Intercom Messenger" at bounding box center [1278, 853] width 51 height 50
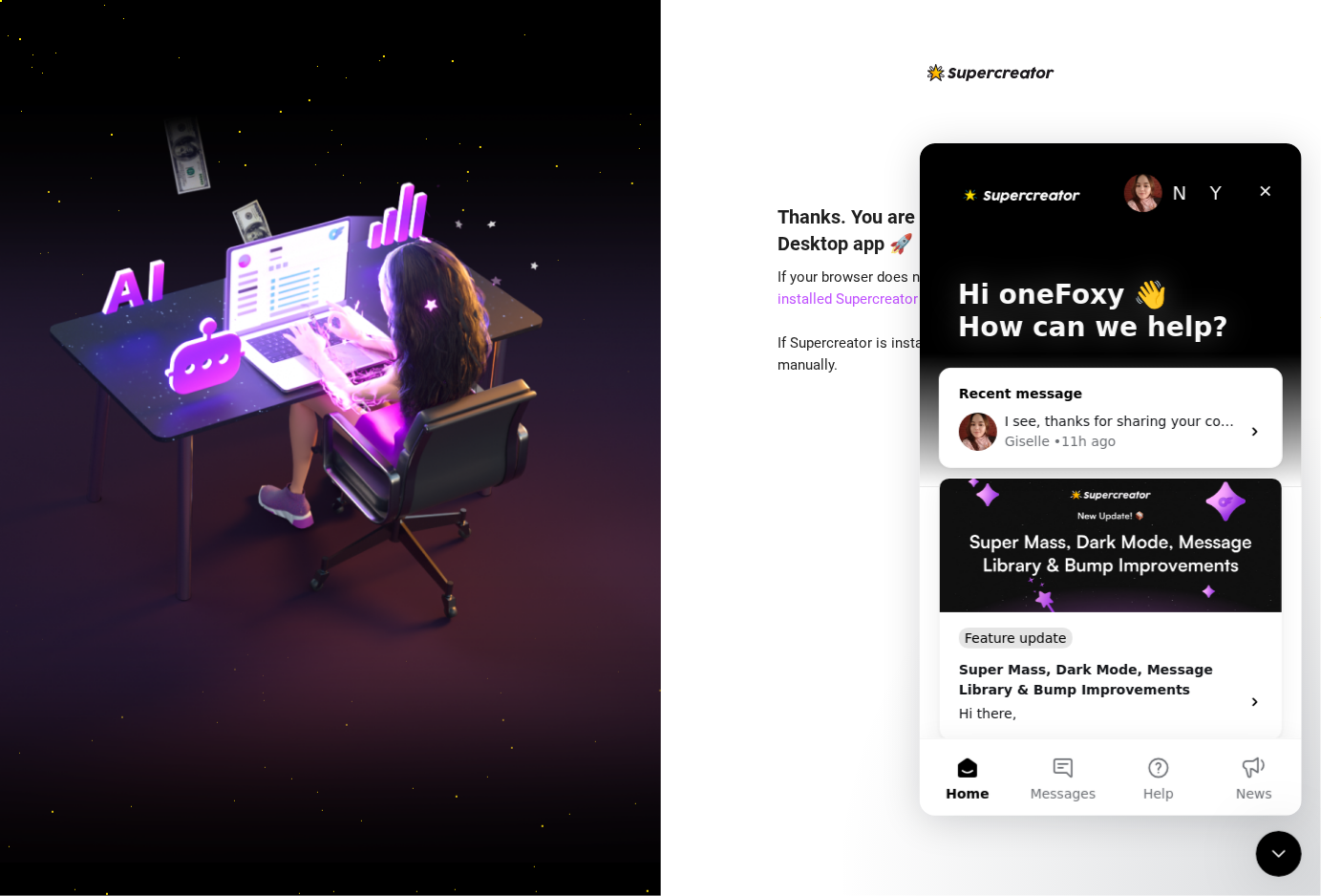
click at [1105, 432] on div "Giselle • 11h ago" at bounding box center [1121, 441] width 235 height 20
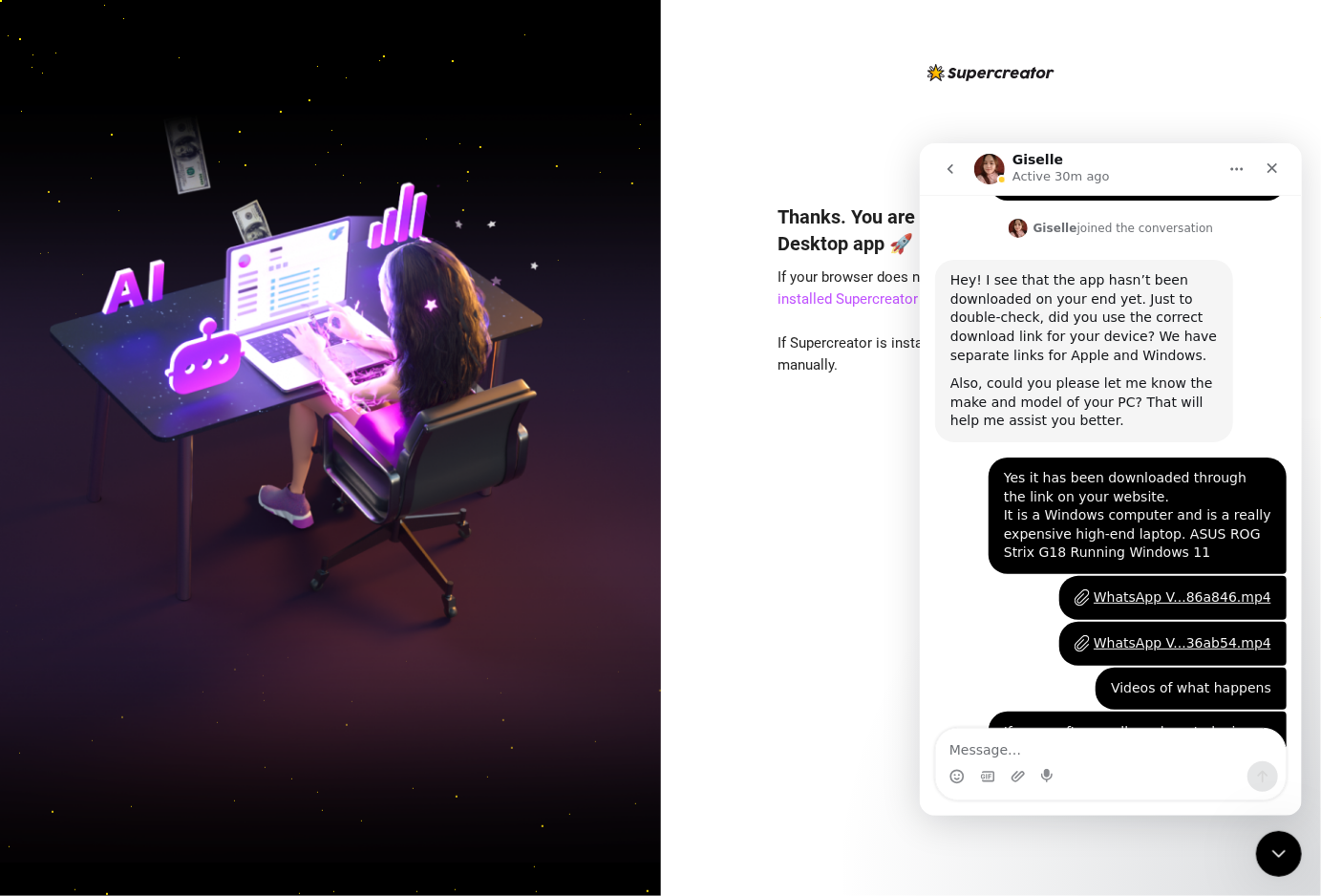
scroll to position [1618, 0]
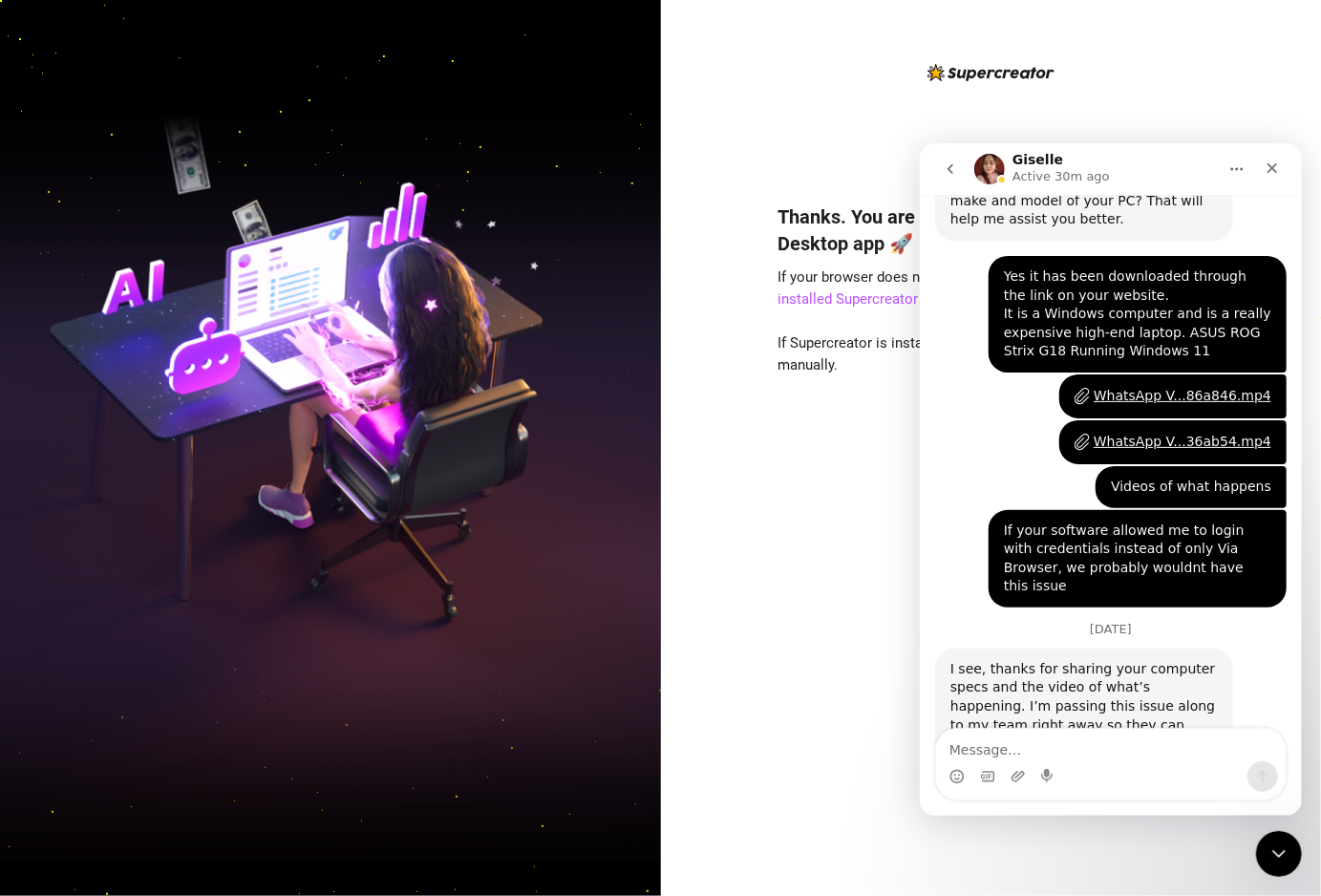
click at [1102, 732] on textarea "Message…" at bounding box center [1109, 744] width 350 height 33
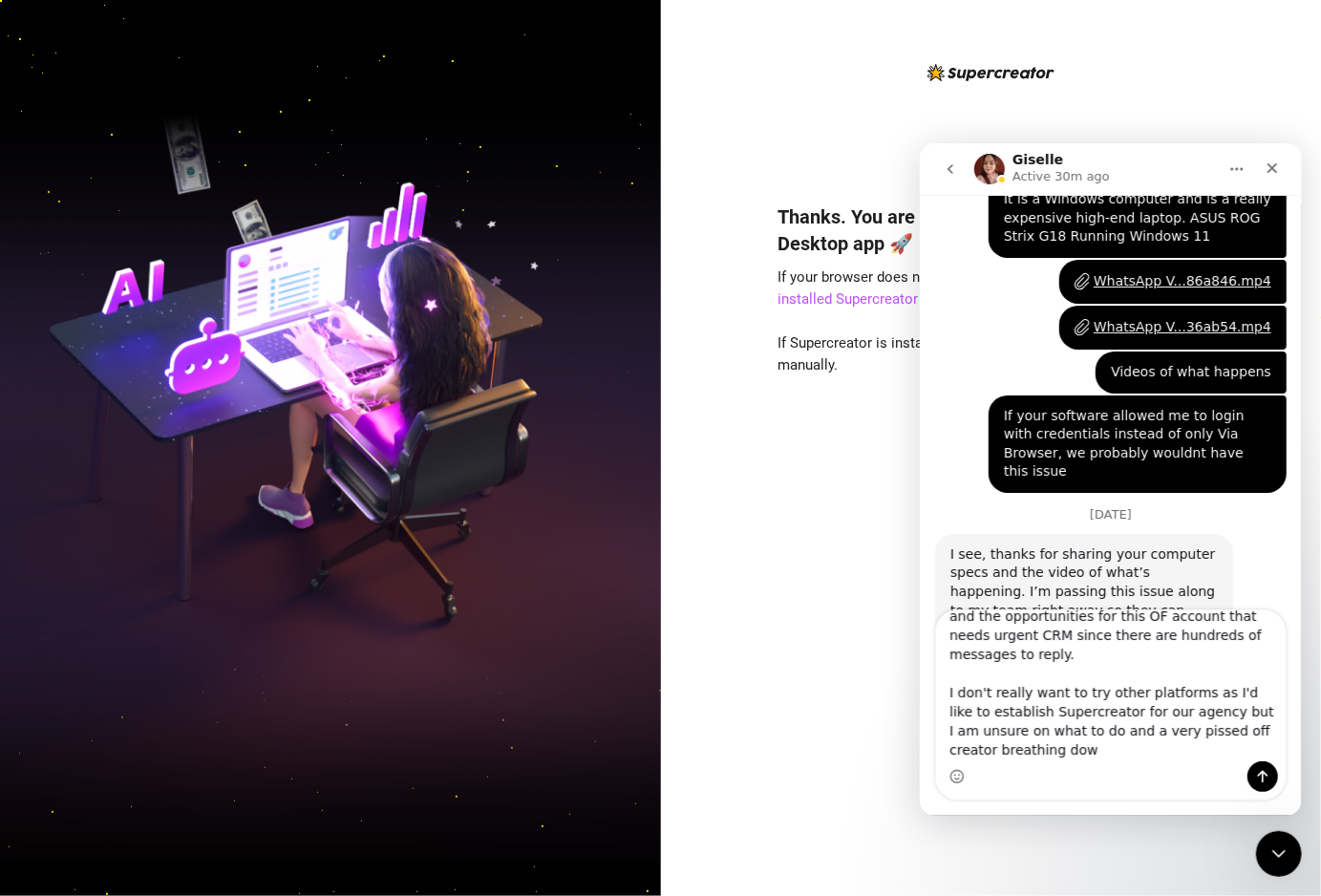
scroll to position [1736, 0]
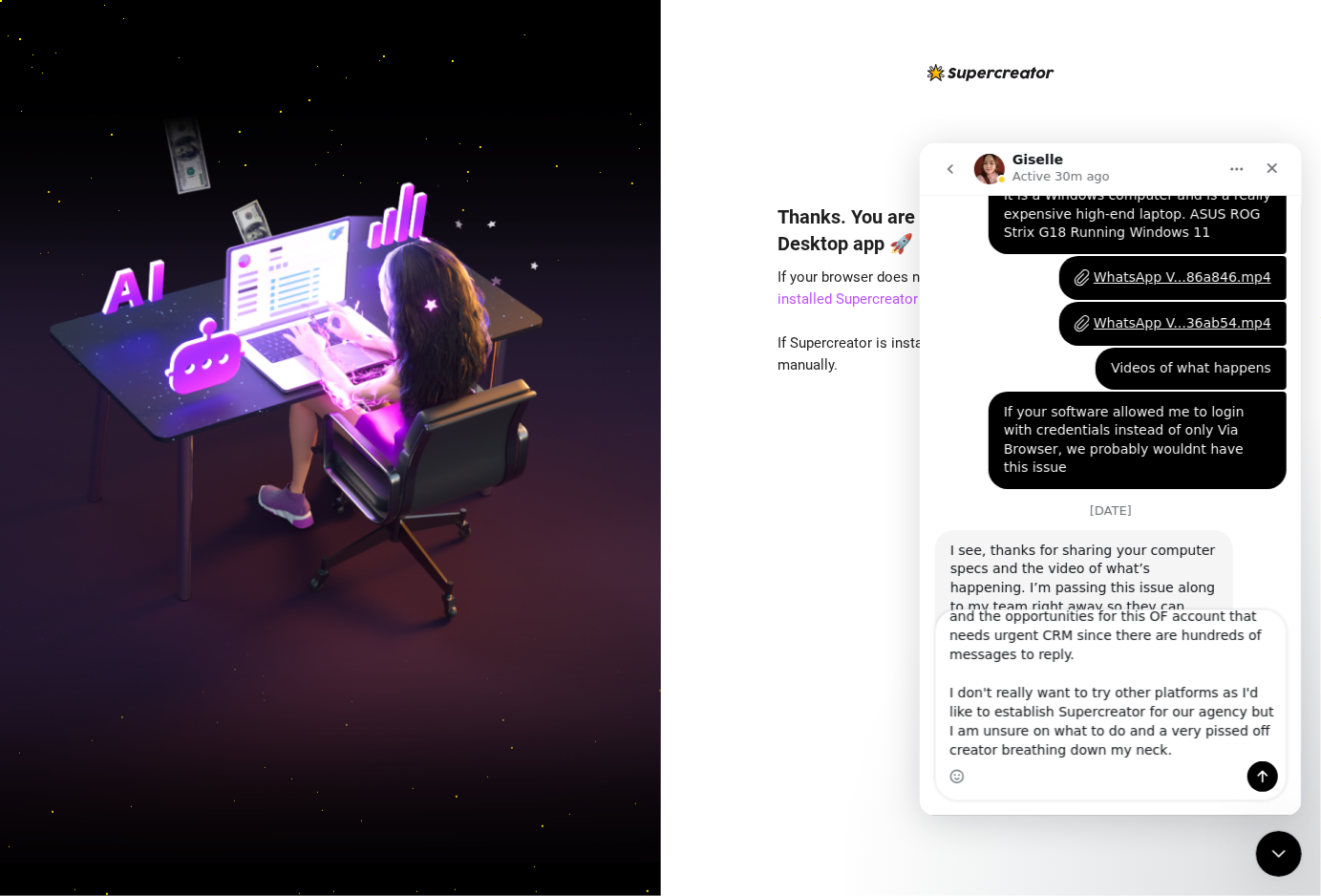
click at [1172, 713] on textarea "ok... in the meantime I'm wasting the trial time and the opportunities for this…" at bounding box center [1109, 684] width 350 height 150
click at [1111, 750] on textarea "ok... in the meantime I'm wasting the trial time and the opportunities for this…" at bounding box center [1109, 684] width 350 height 150
click at [1103, 750] on textarea "ok... in the meantime I'm wasting the trial time and the opportunities for this…" at bounding box center [1109, 684] width 350 height 150
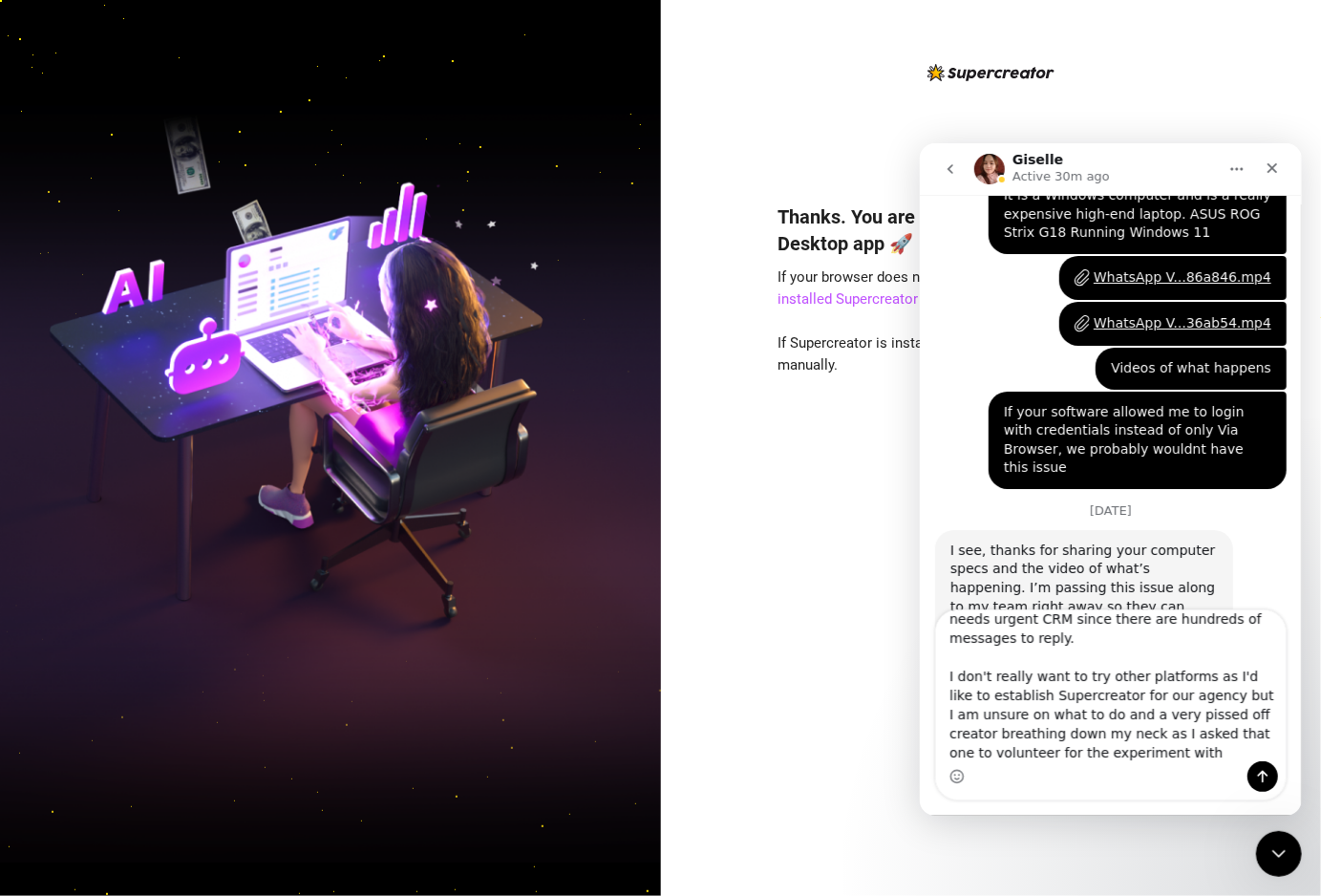
type textarea "ok... in the meantime I'm wasting the trial time and the opportunities for this…"
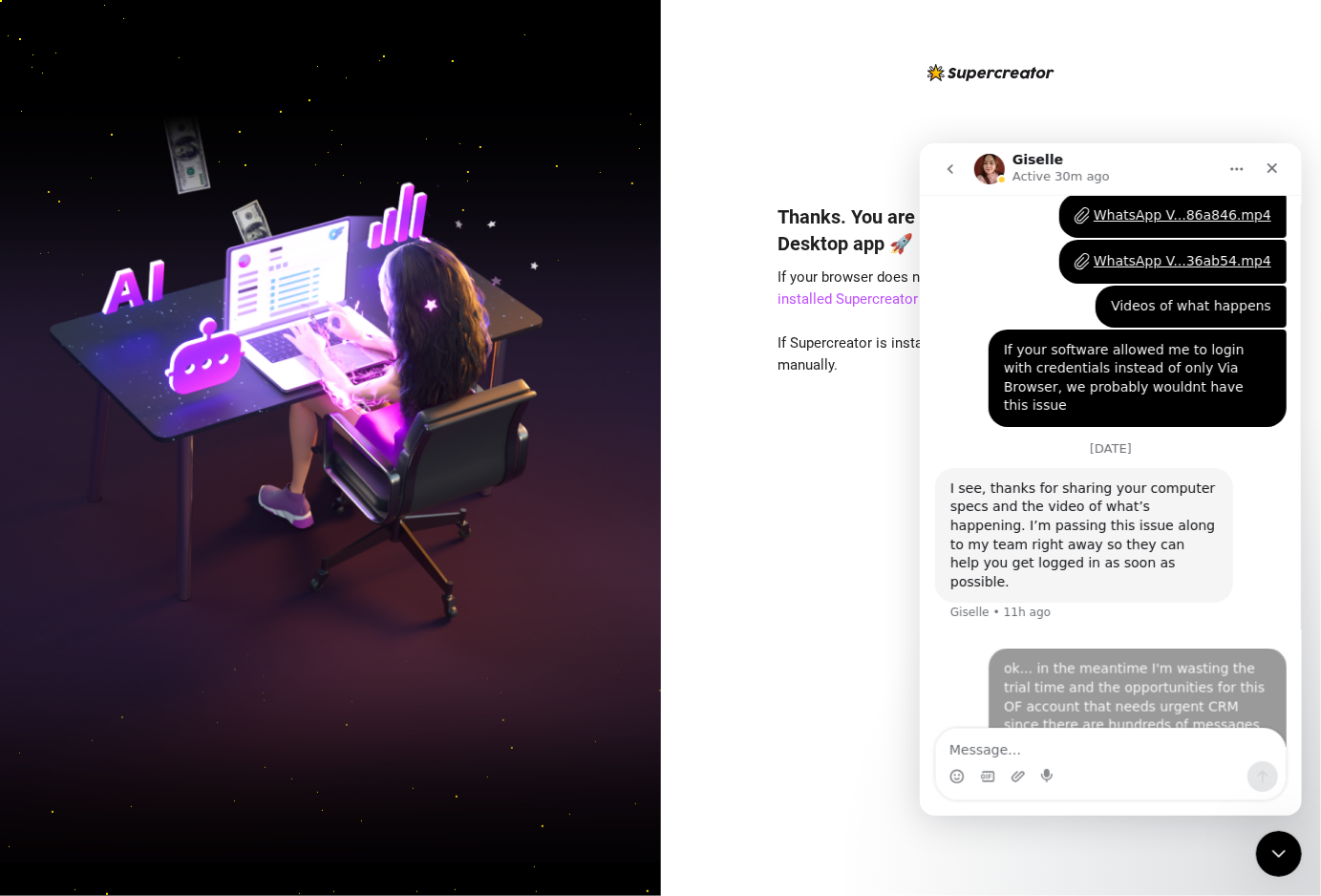
scroll to position [1852, 0]
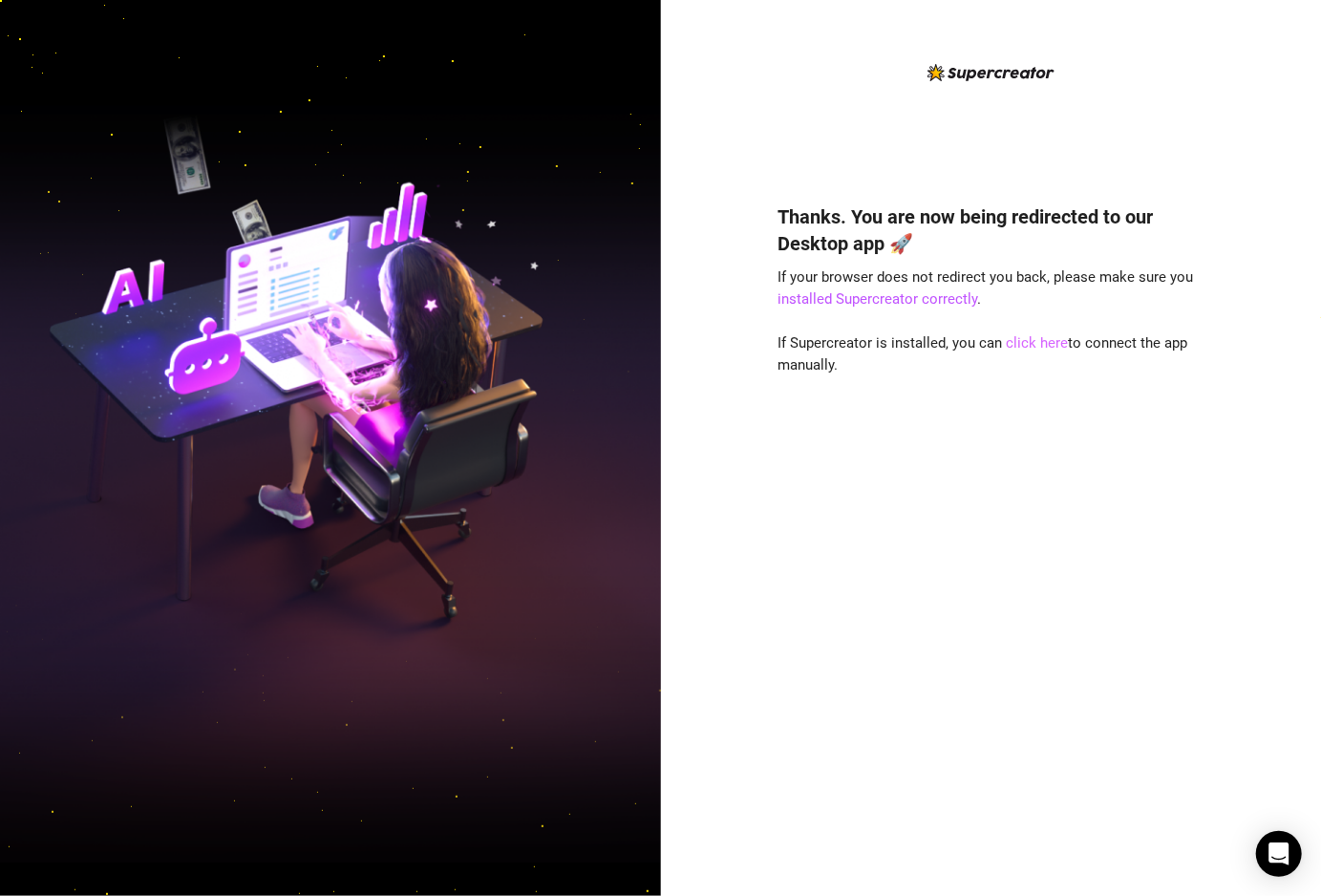
click at [1049, 344] on link "click here" at bounding box center [1036, 343] width 62 height 17
click at [664, 322] on div "Thanks. You are now being redirected to our Desktop app 🚀 If your browser does …" at bounding box center [990, 448] width 660 height 896
click at [880, 302] on link "installed Supercreator correctly" at bounding box center [877, 298] width 200 height 17
click at [1037, 339] on link "click here" at bounding box center [1036, 343] width 62 height 17
click at [931, 558] on div "Thanks. You are now being redirected to our Desktop app 🚀 If your browser does …" at bounding box center [990, 521] width 426 height 687
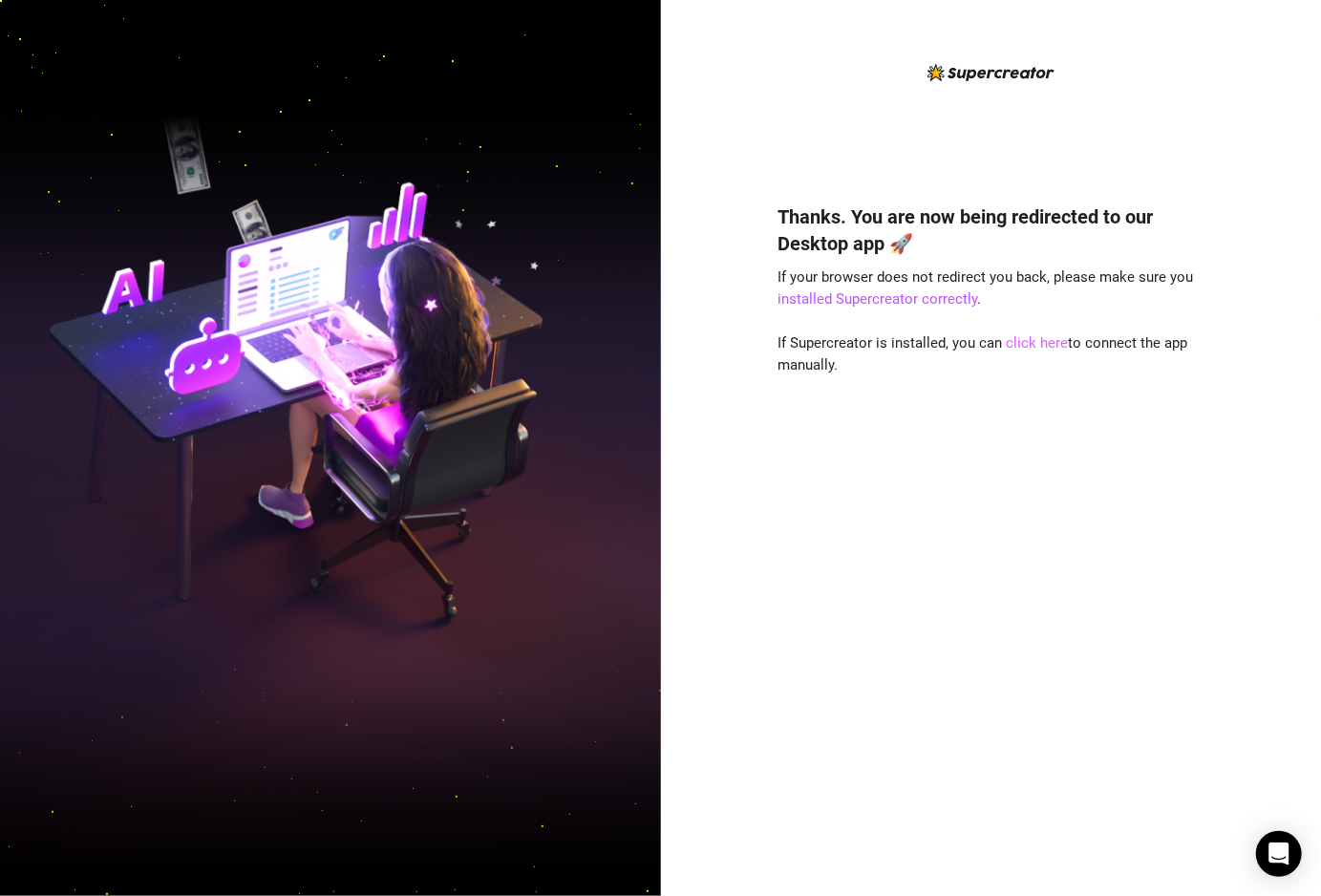
click at [1059, 347] on link "click here" at bounding box center [1036, 343] width 62 height 17
click at [911, 759] on div "Thanks. You are now being redirected to our Desktop app 🚀 If your browser does …" at bounding box center [990, 521] width 426 height 687
click at [751, 769] on div "Thanks. You are now being redirected to our Desktop app 🚀 If your browser does …" at bounding box center [990, 448] width 660 height 896
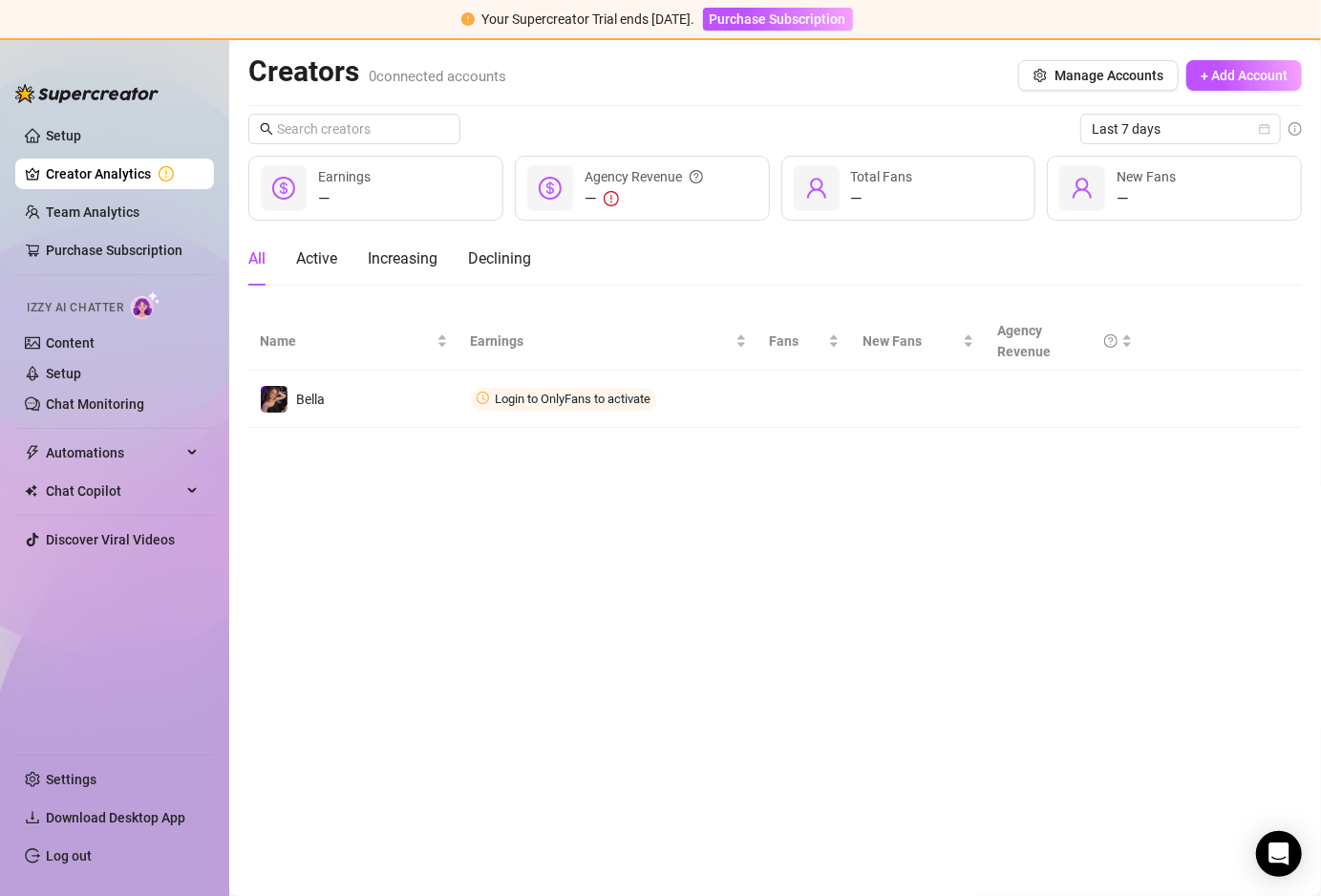
click at [613, 746] on main "Creators 0 connected accounts Manage Accounts + Add Account Last 7 days — Earni…" at bounding box center [774, 468] width 1091 height 855
click at [72, 136] on link "Setup" at bounding box center [63, 135] width 36 height 15
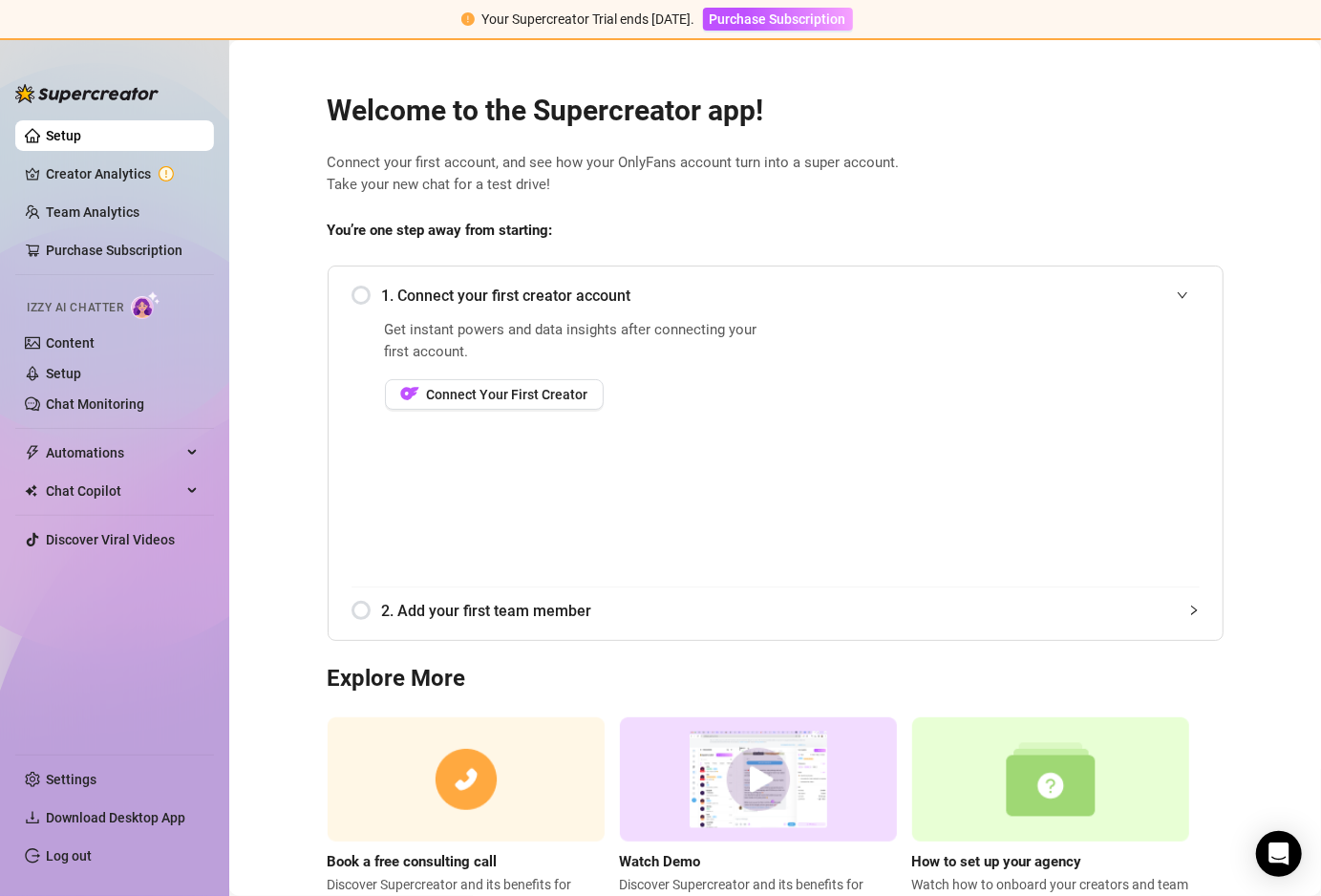
click at [357, 298] on div "1. Connect your first creator account" at bounding box center [775, 295] width 848 height 47
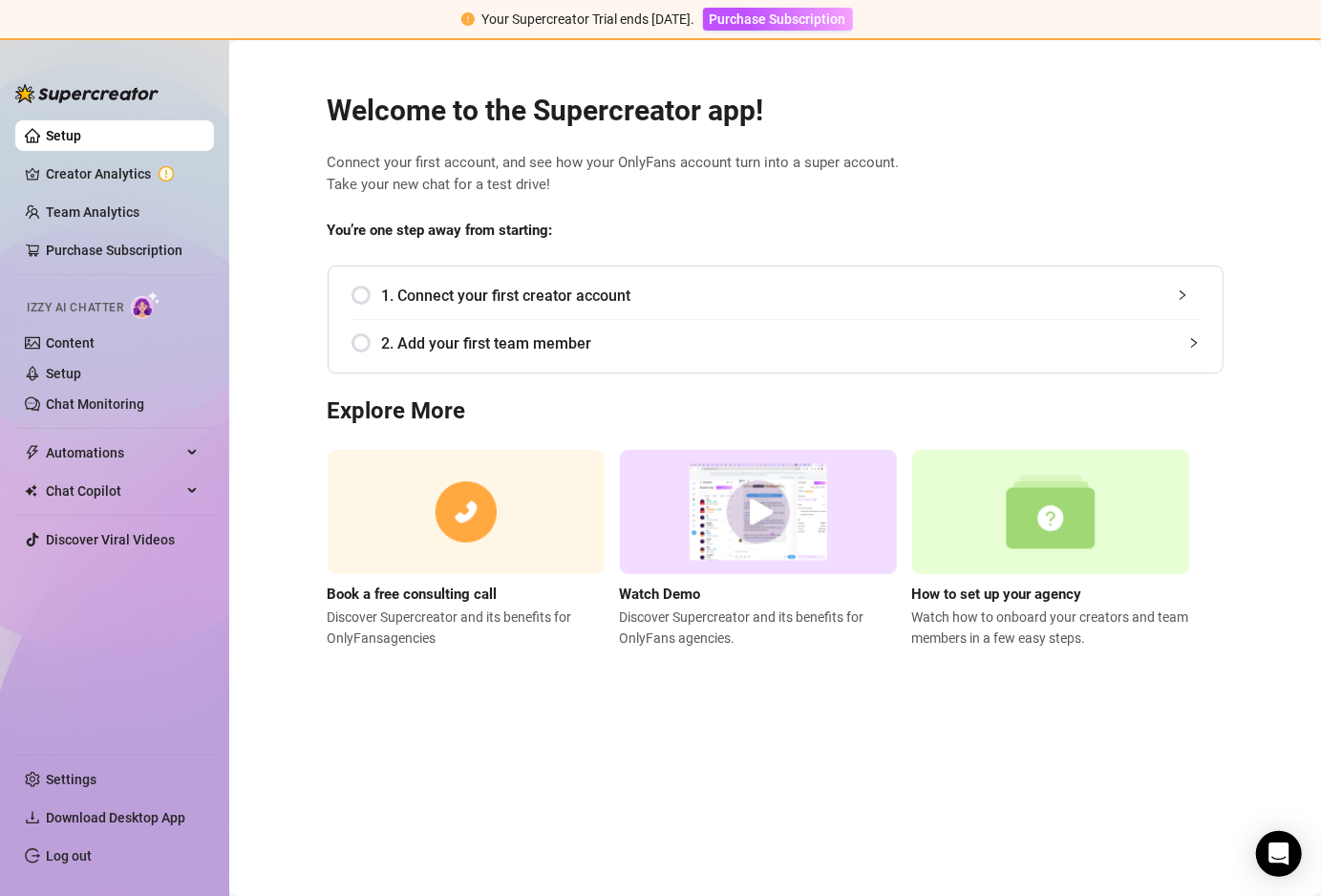
click at [357, 298] on div "1. Connect your first creator account" at bounding box center [775, 295] width 848 height 47
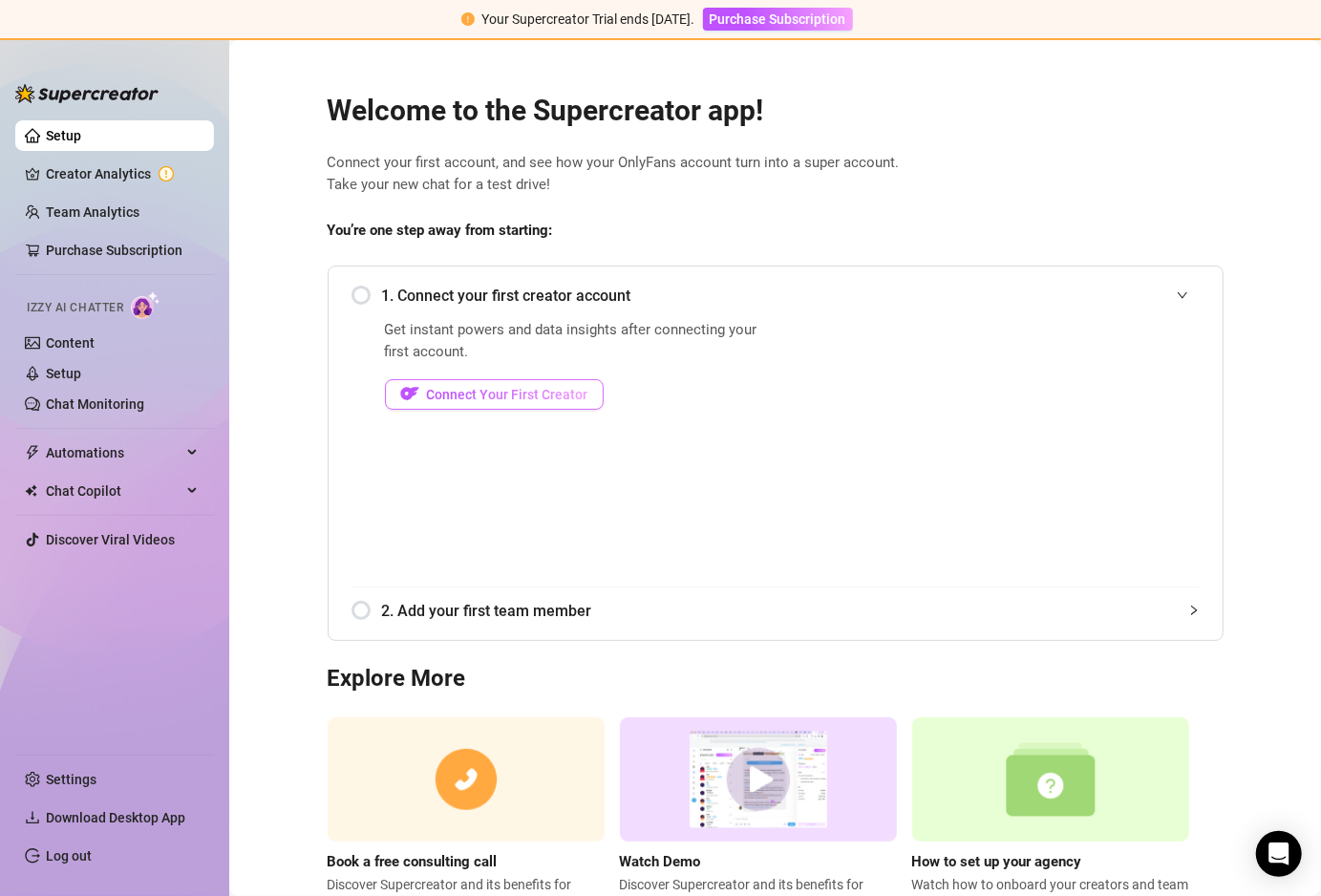
click at [469, 387] on span "Connect Your First Creator" at bounding box center [507, 394] width 161 height 15
click at [79, 863] on link "Log out" at bounding box center [68, 854] width 46 height 15
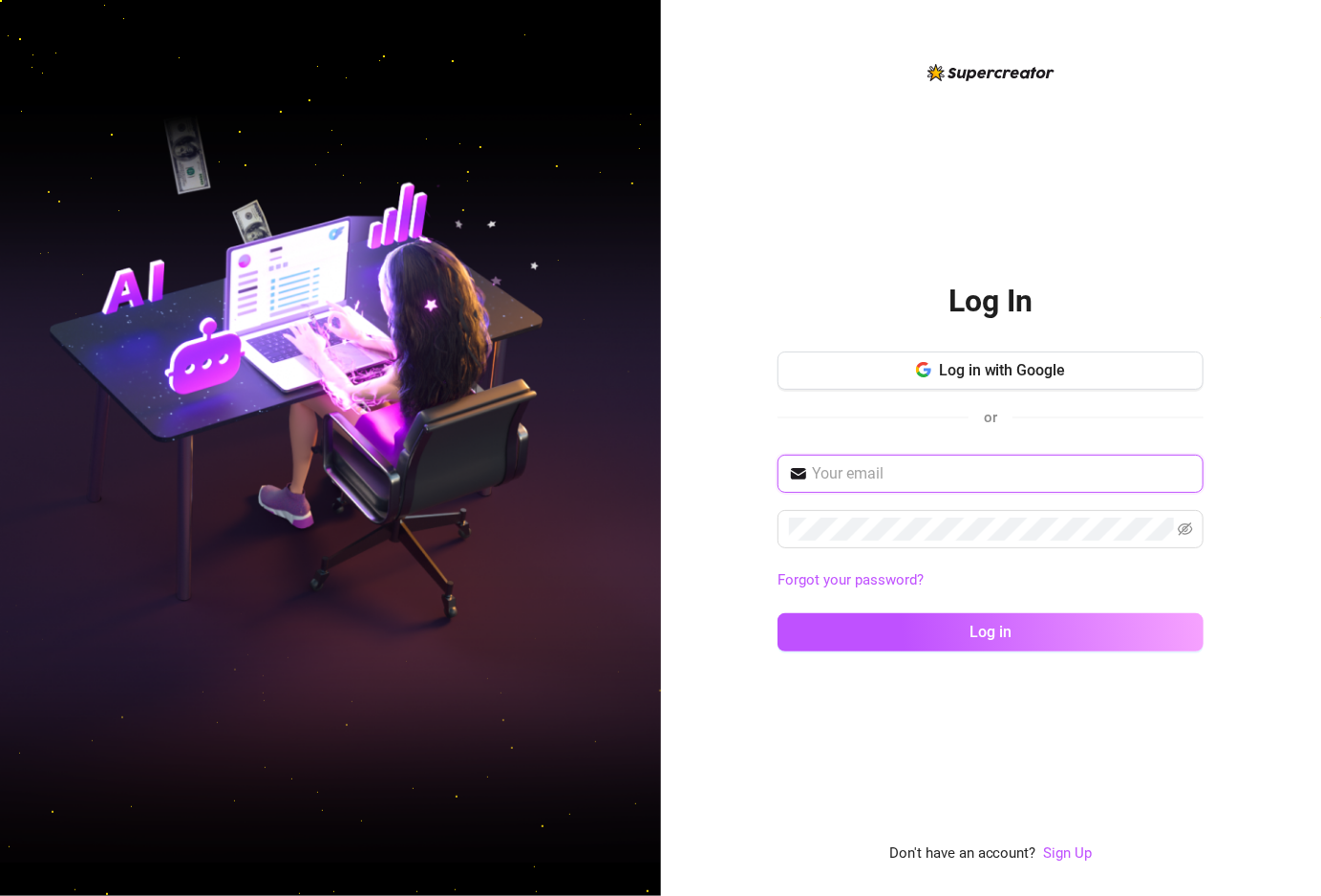
click at [883, 464] on input "text" at bounding box center [1002, 473] width 380 height 23
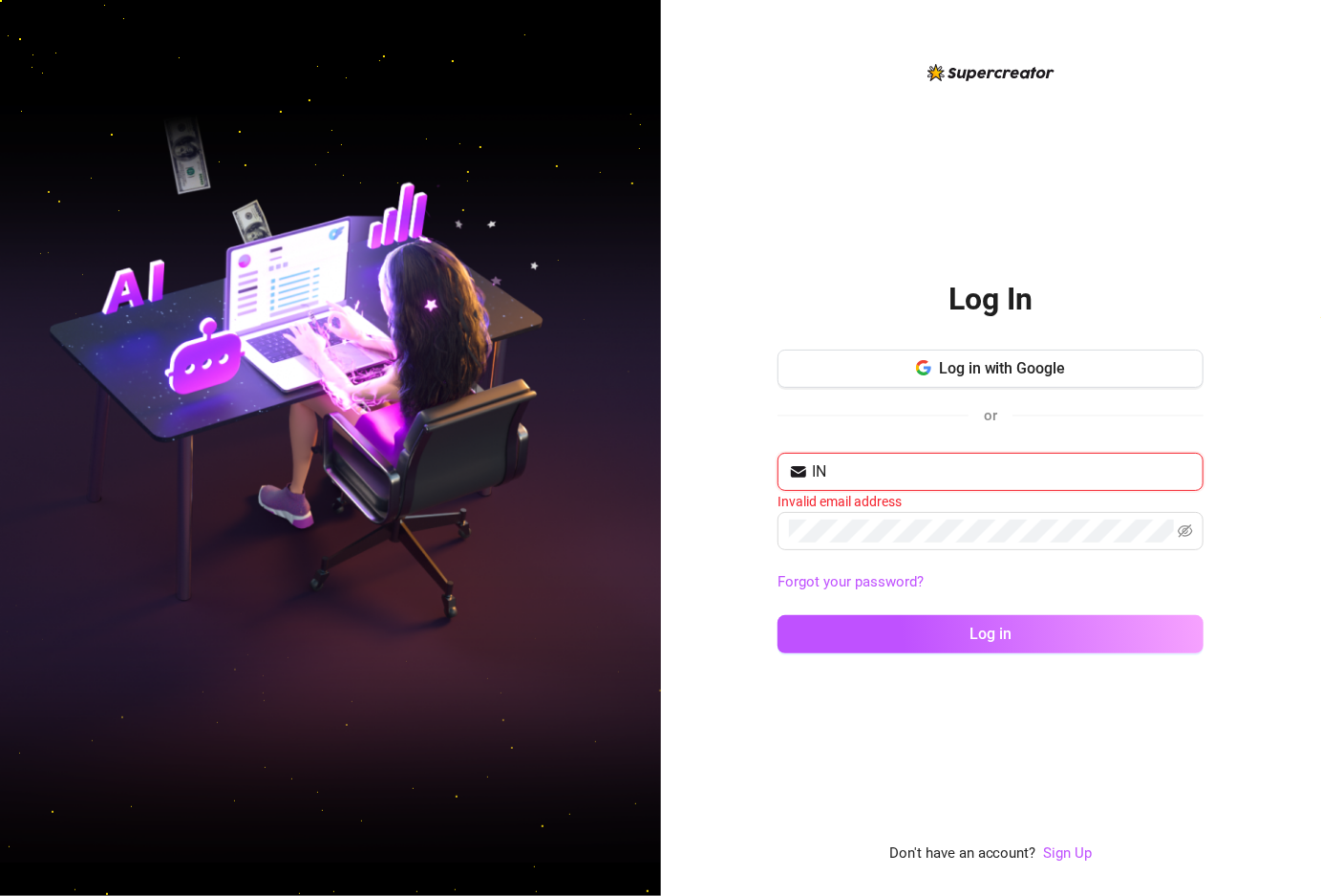
type input "I"
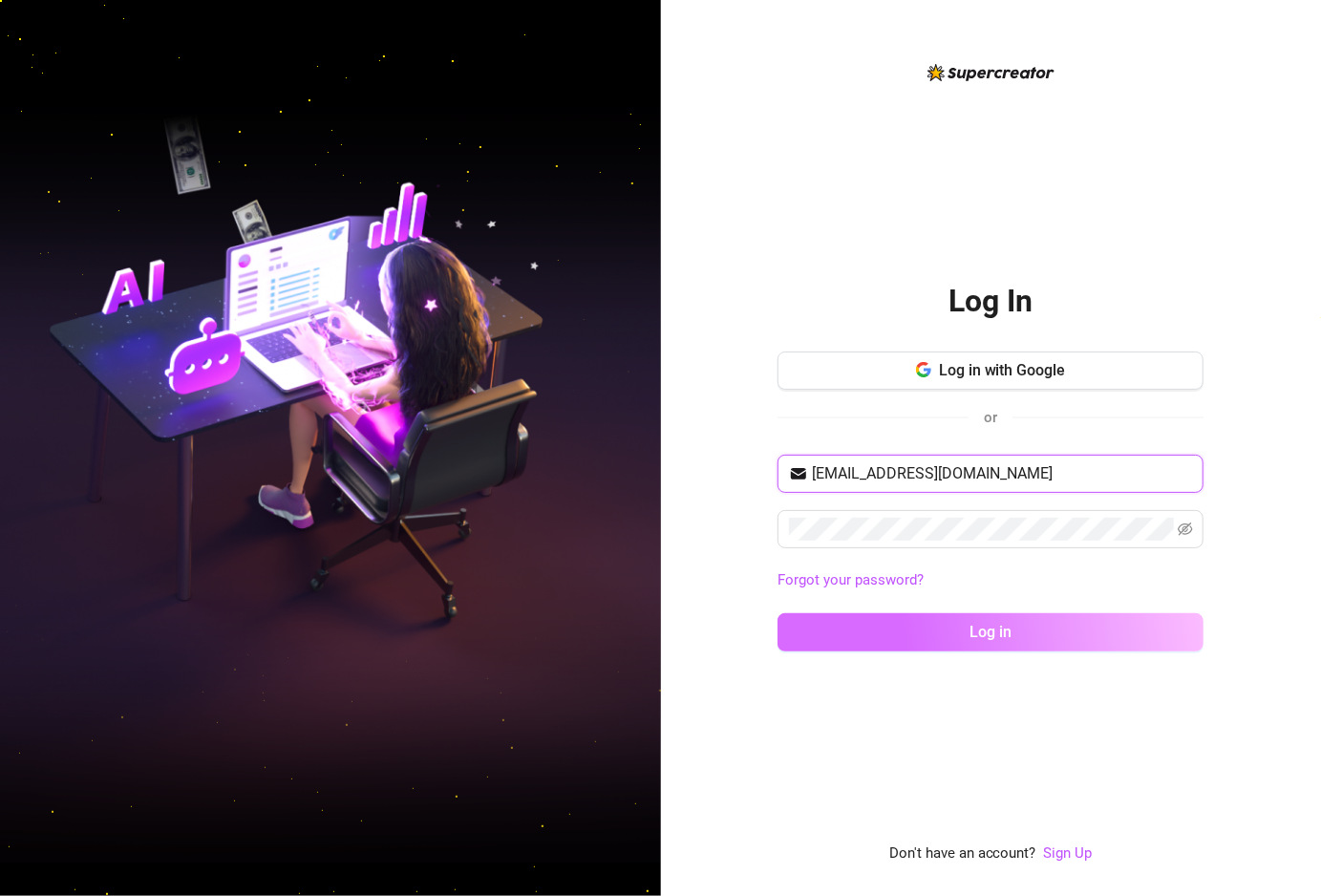
type input "[EMAIL_ADDRESS][DOMAIN_NAME]"
click at [1013, 635] on button "Log in" at bounding box center [990, 632] width 426 height 39
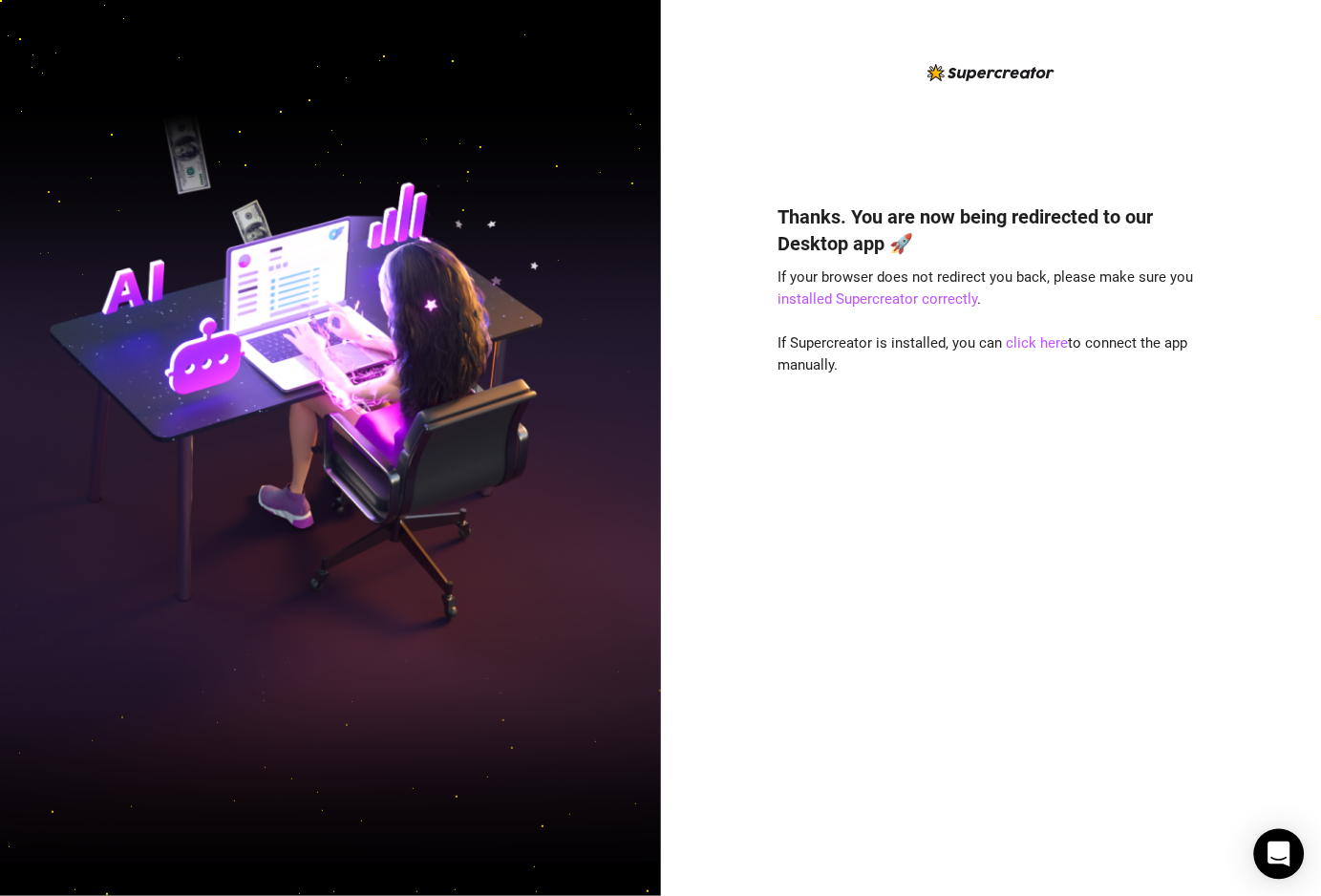
click at [1292, 865] on div "Open Intercom Messenger" at bounding box center [1278, 853] width 51 height 50
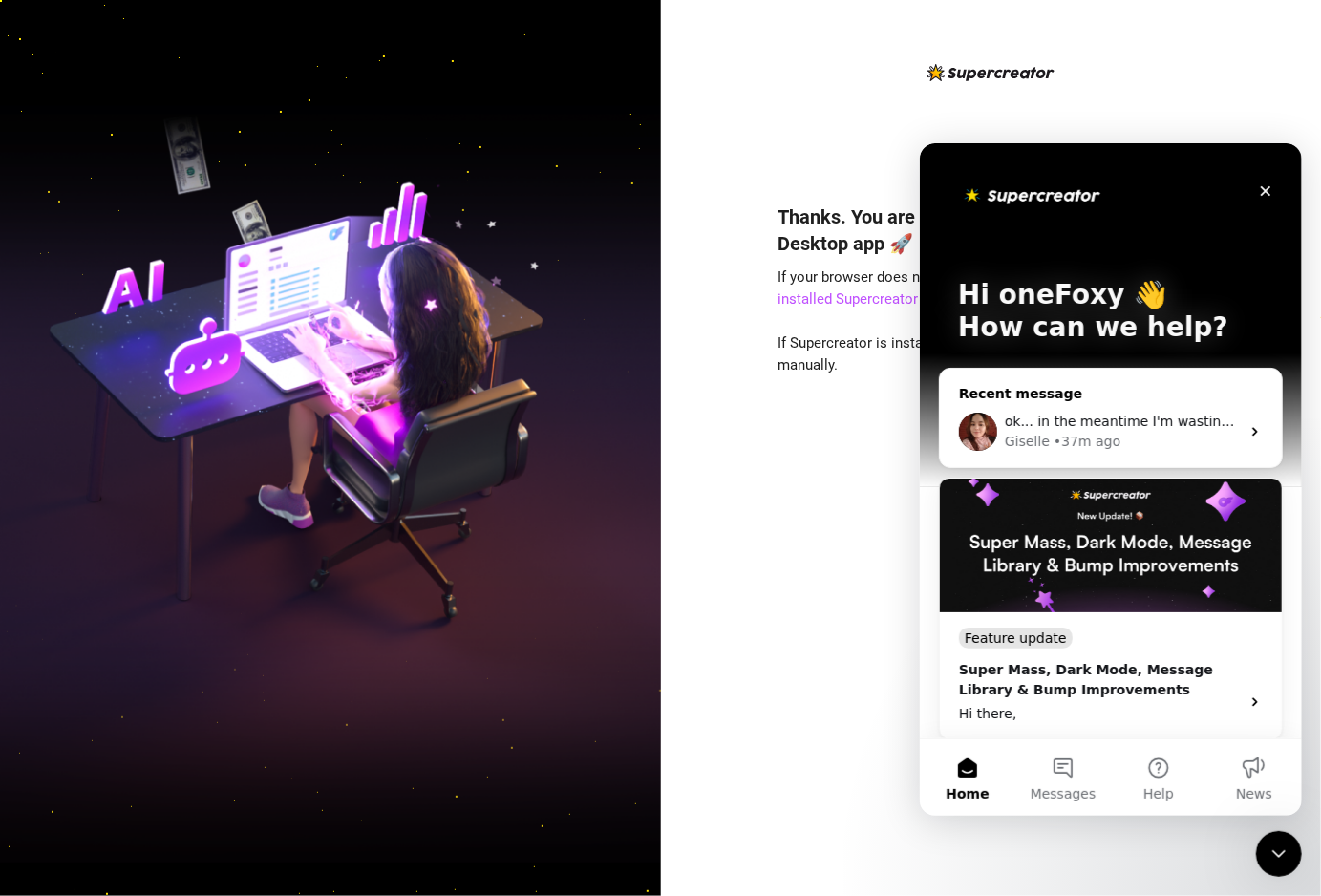
click at [1084, 433] on div "• 37m ago" at bounding box center [1086, 441] width 67 height 20
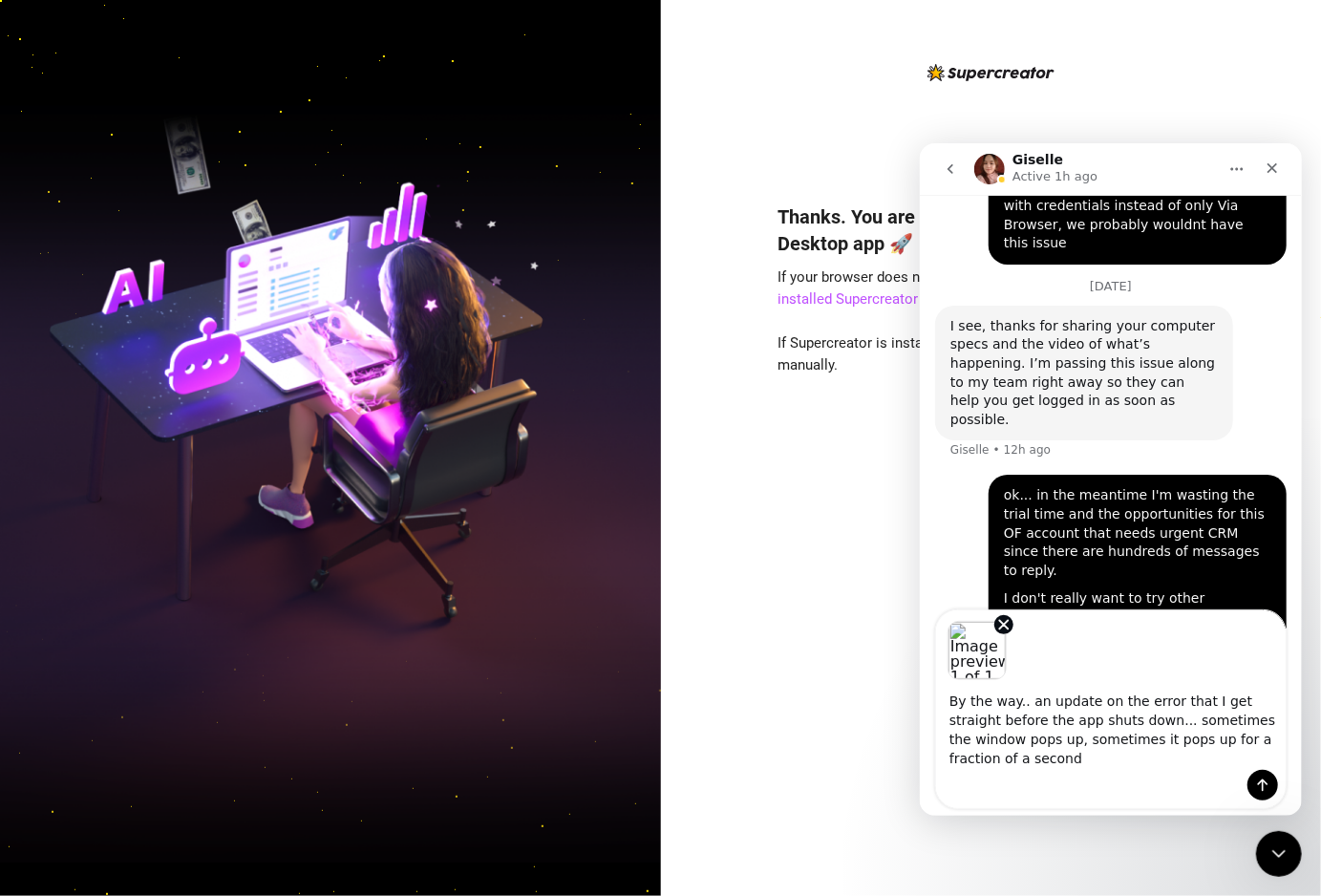
scroll to position [1971, 0]
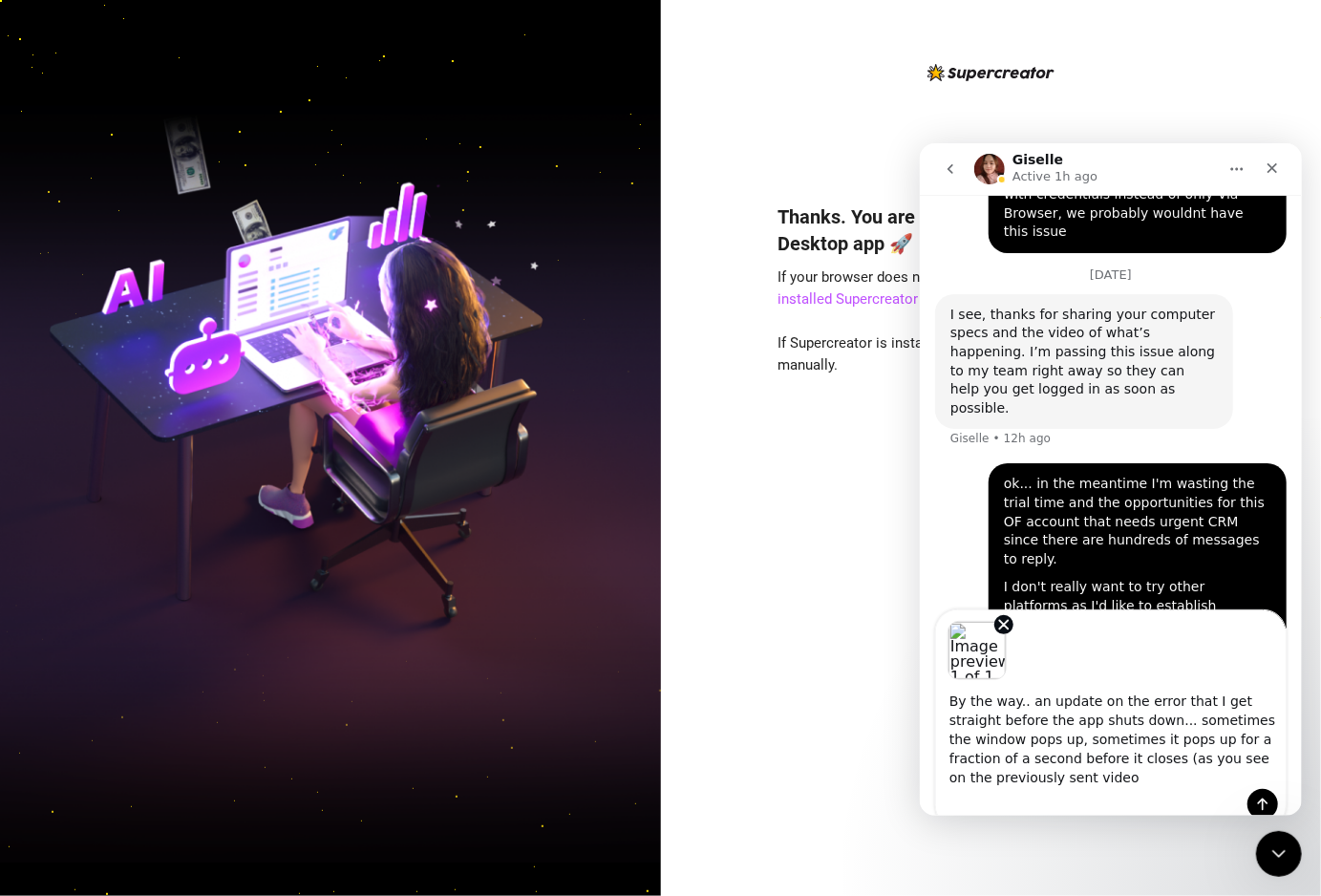
type textarea "By the way.. an update on the error that I get straight before the app shuts do…"
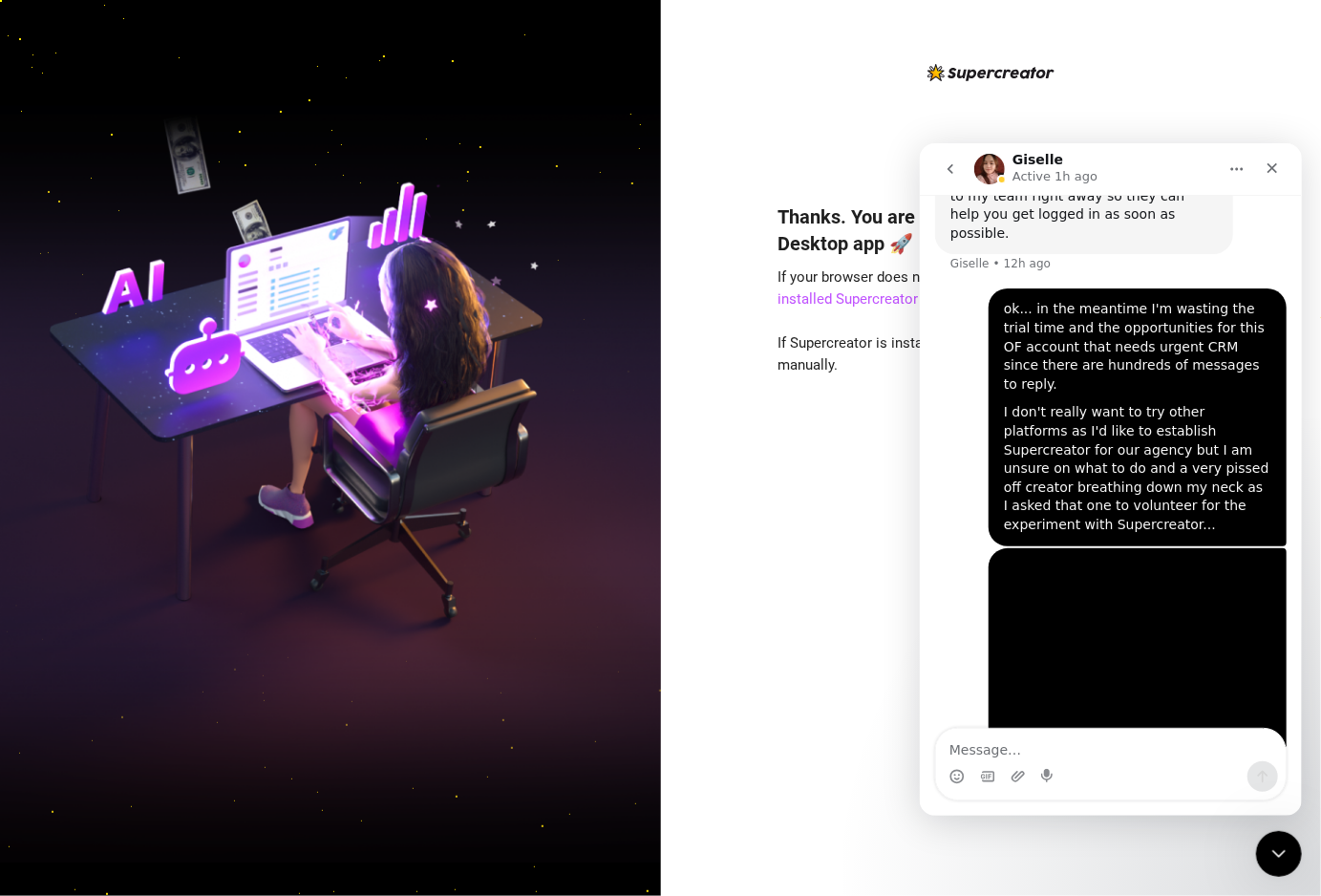
scroll to position [2159, 0]
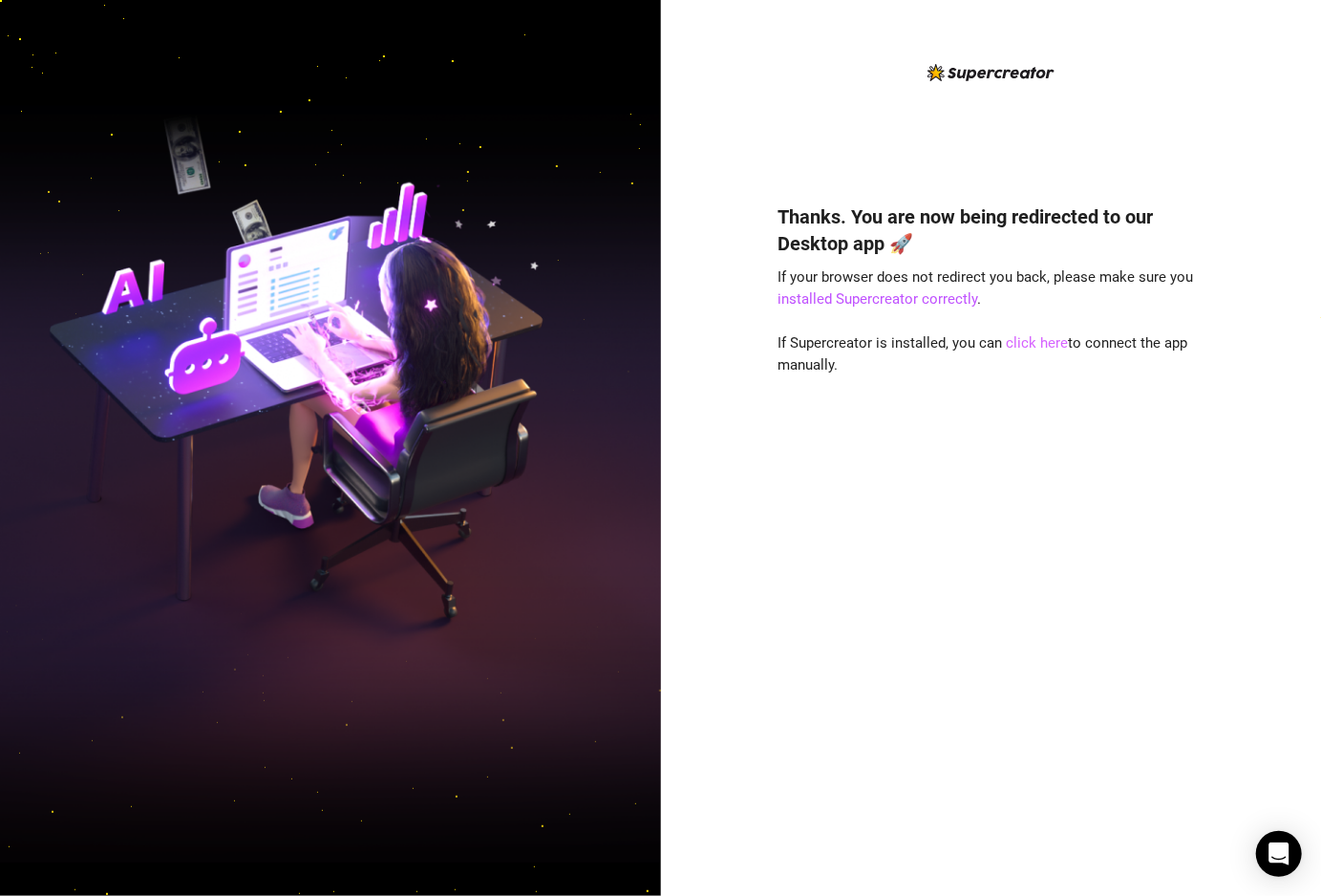
click at [1024, 345] on link "click here" at bounding box center [1036, 343] width 62 height 17
